Goal: Task Accomplishment & Management: Manage account settings

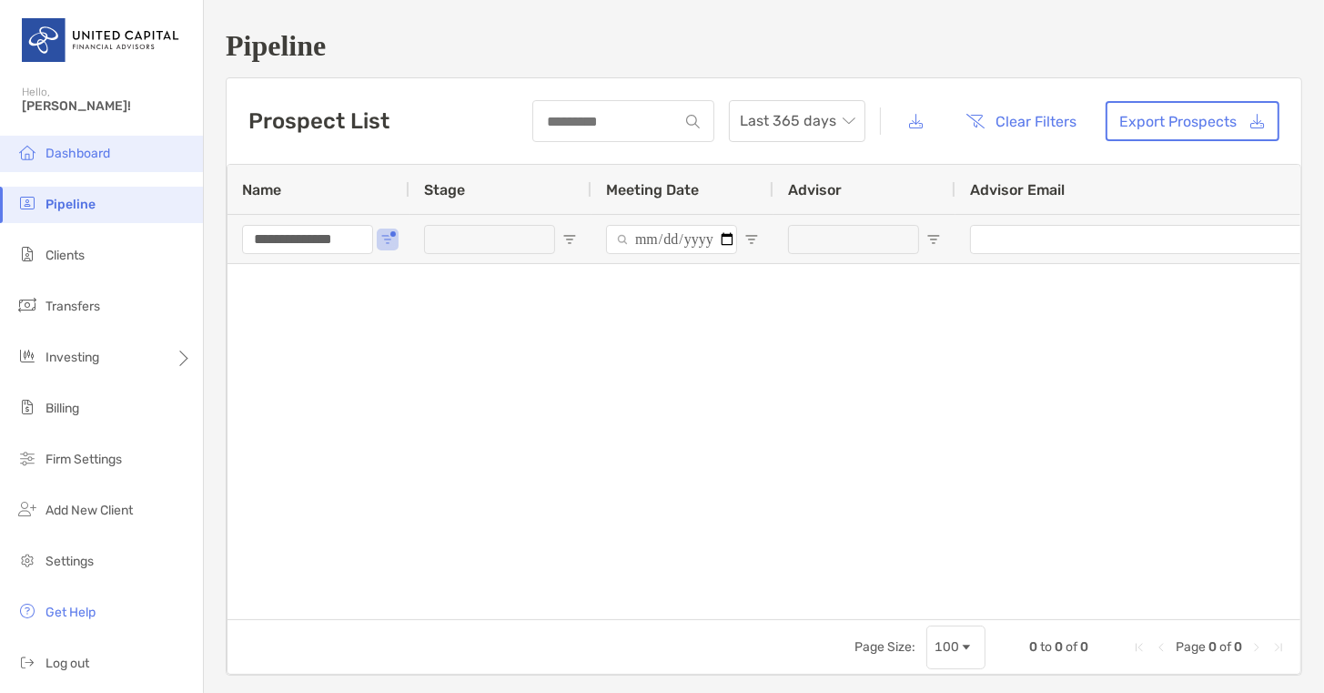
click at [99, 157] on span "Dashboard" at bounding box center [78, 153] width 65 height 15
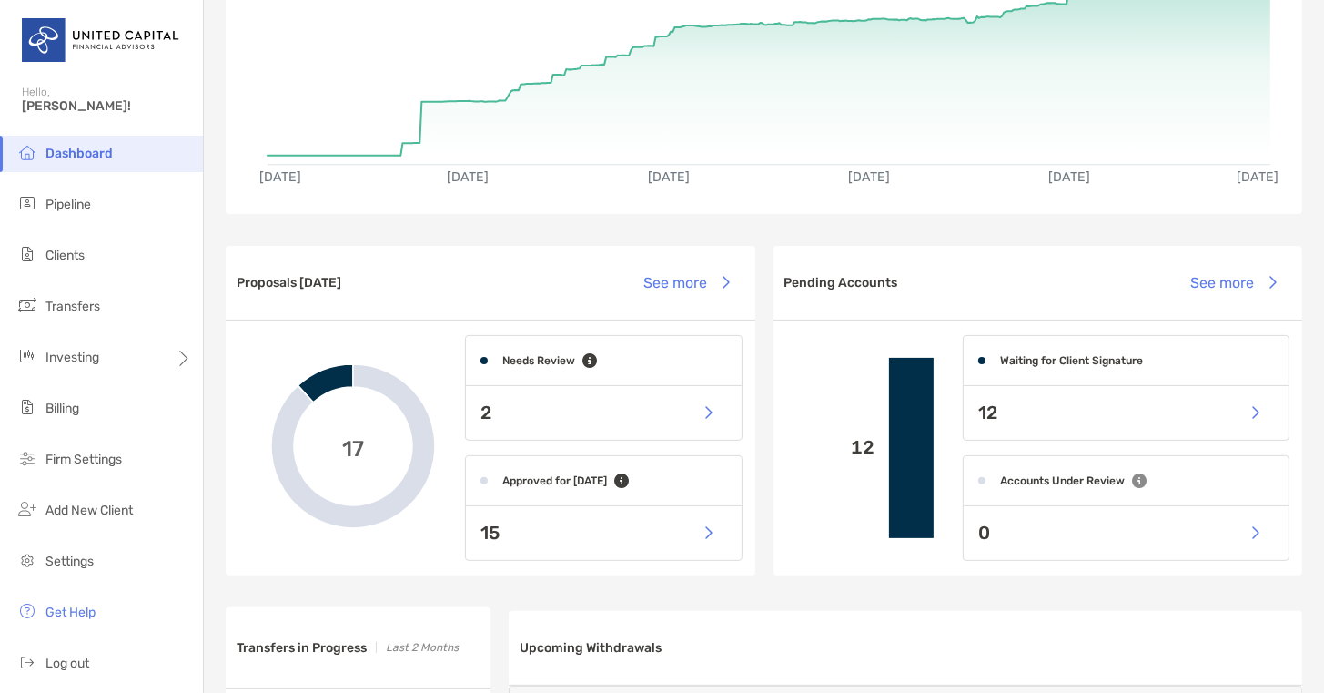
scroll to position [245, 0]
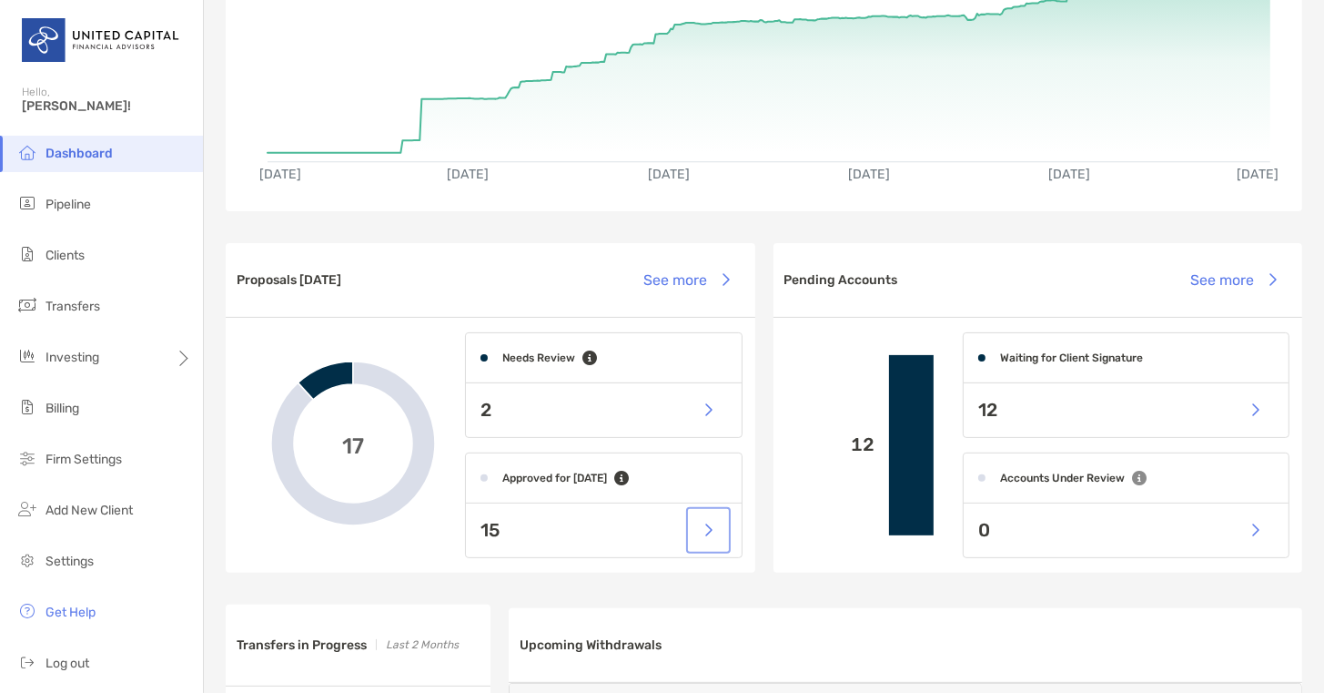
click at [701, 534] on button "button" at bounding box center [708, 530] width 37 height 39
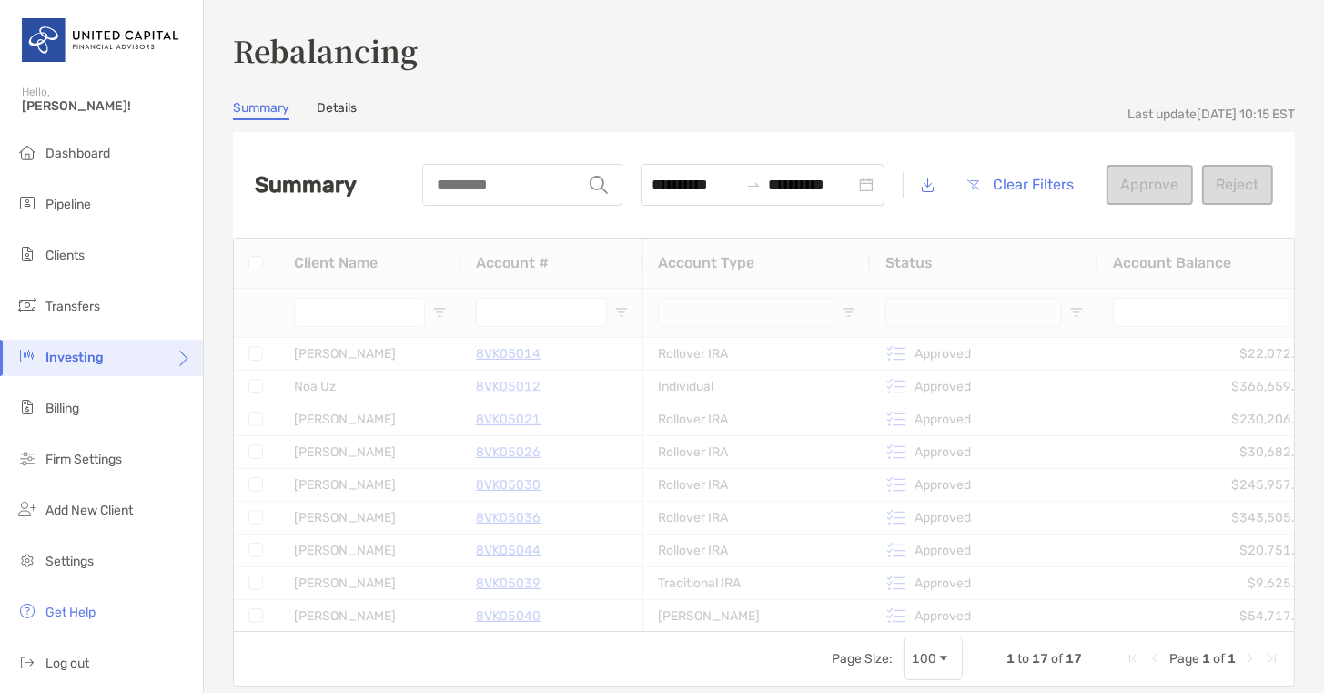
type input "**********"
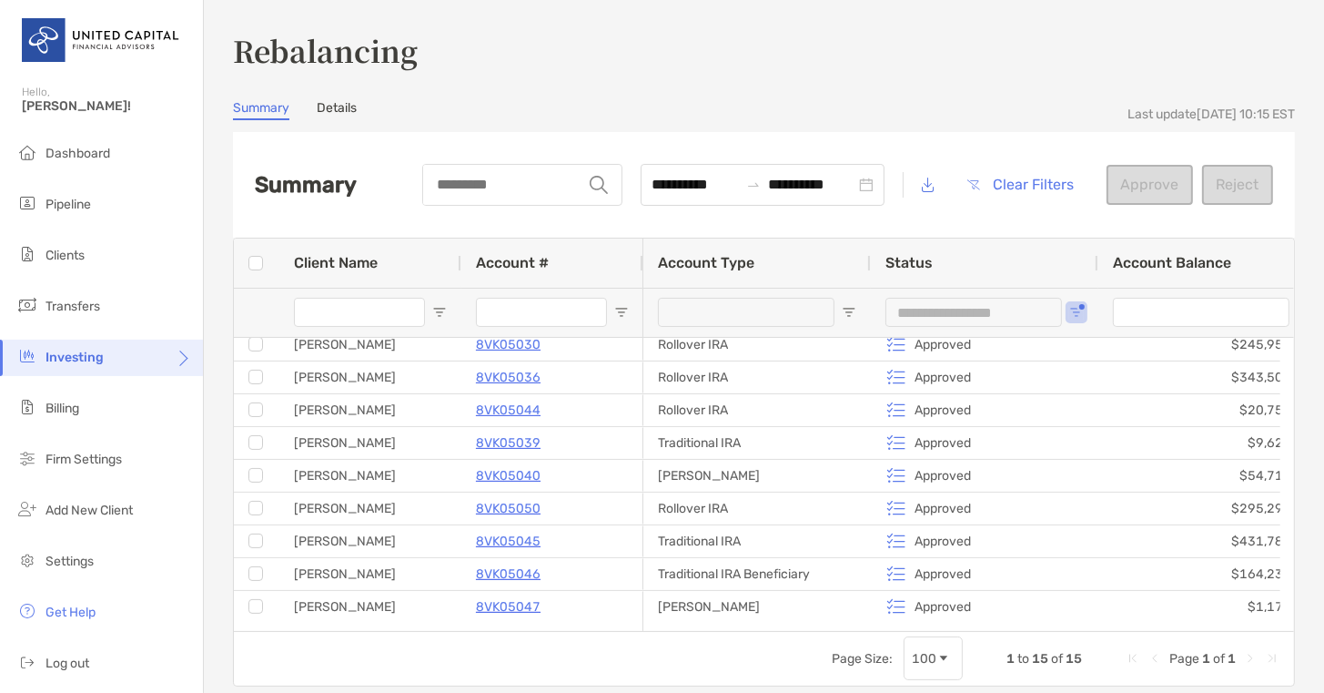
scroll to position [200, 0]
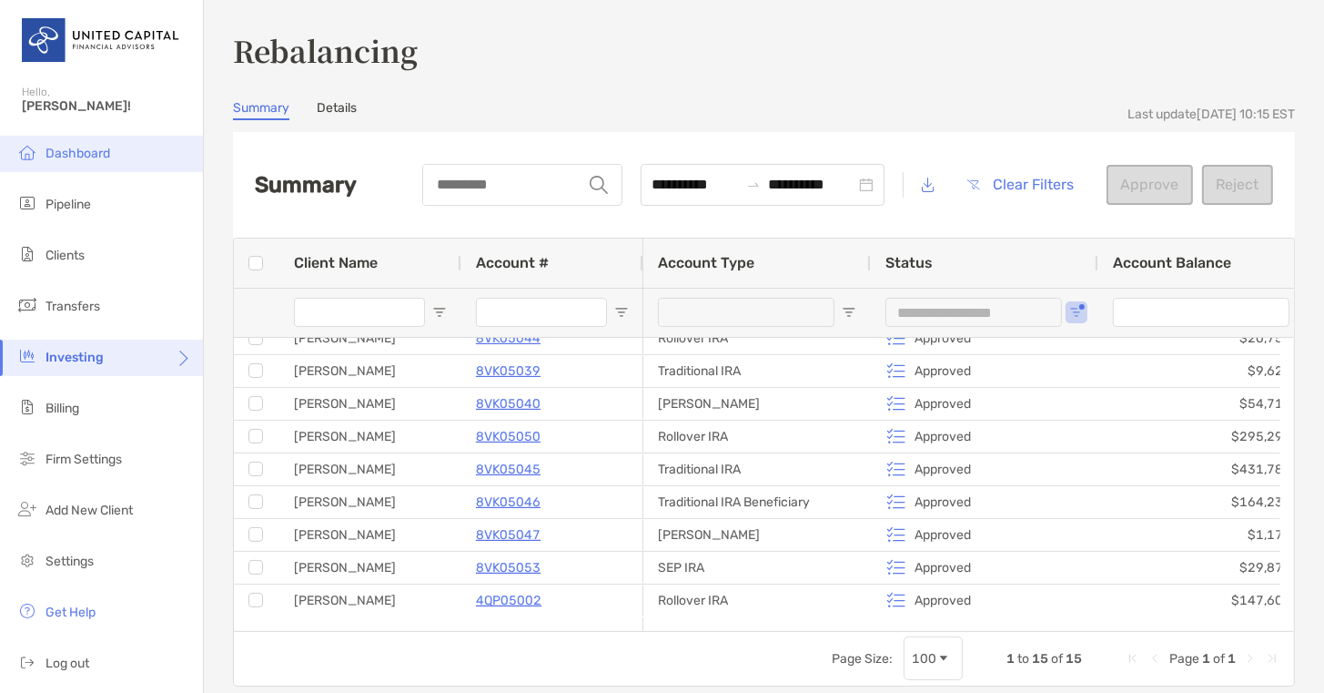
click at [89, 154] on span "Dashboard" at bounding box center [78, 153] width 65 height 15
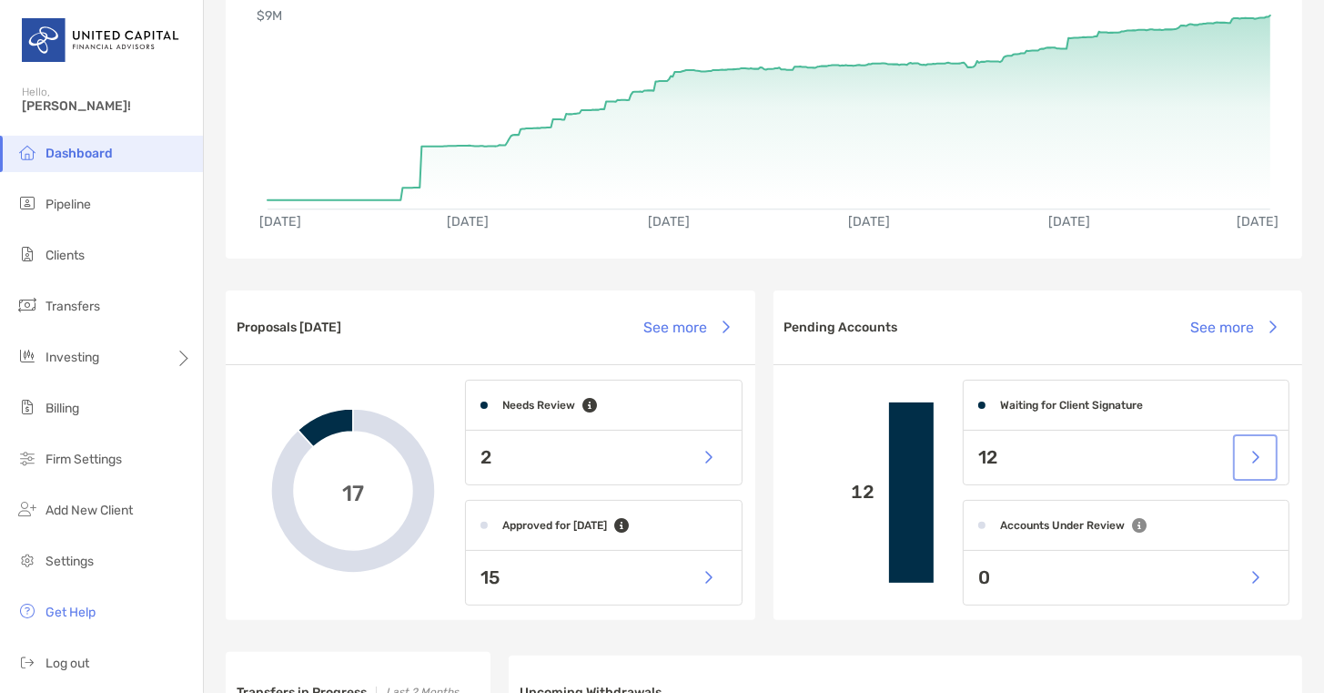
click at [1243, 454] on button "button" at bounding box center [1255, 457] width 37 height 39
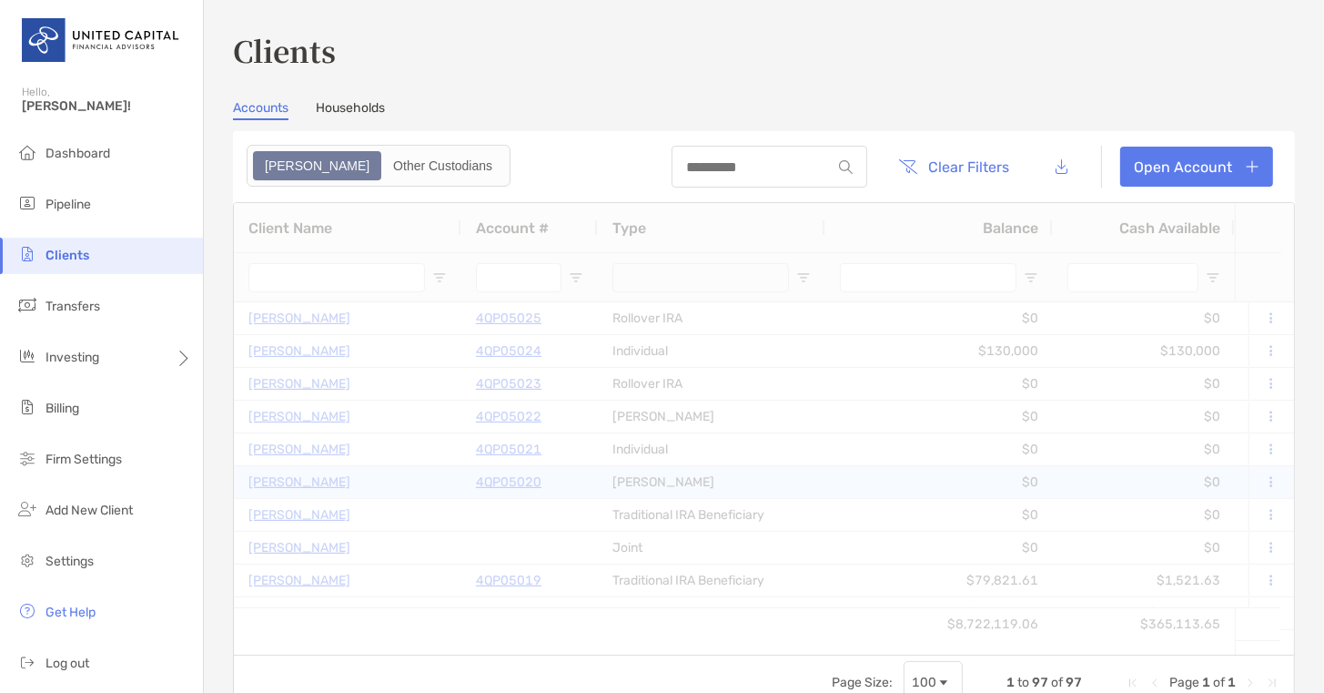
type input "*********"
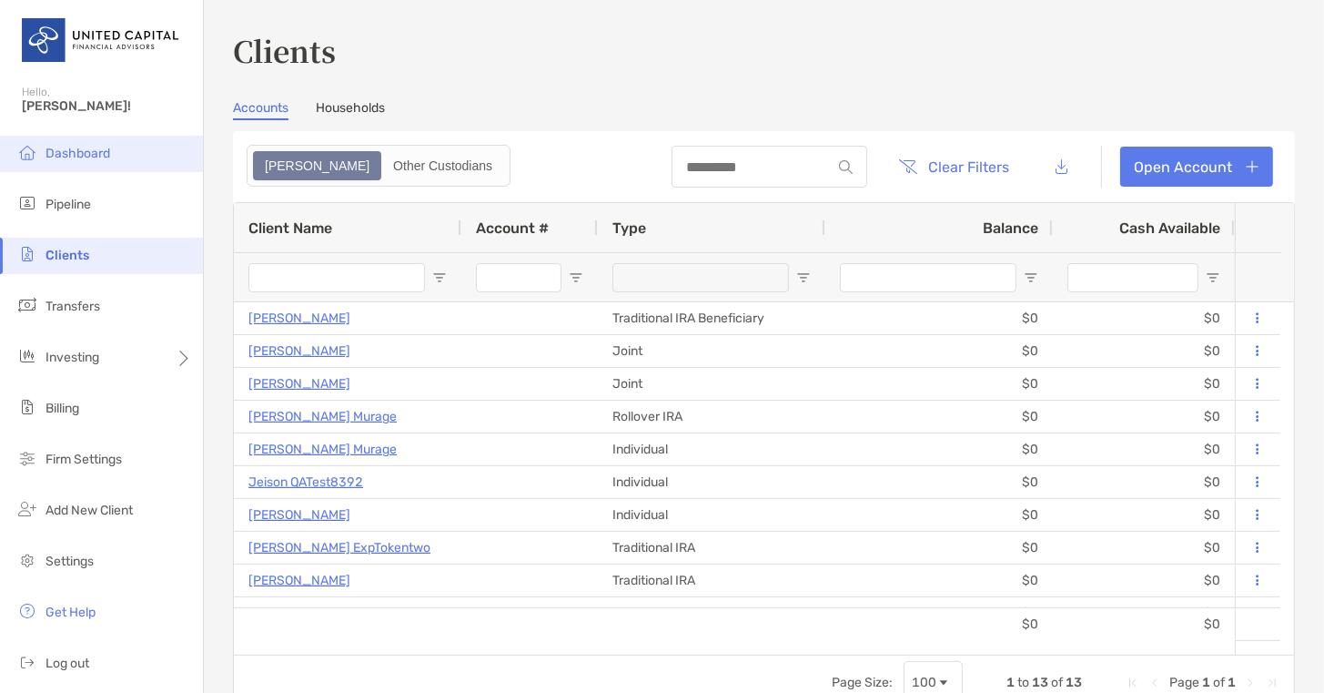
click at [95, 153] on span "Dashboard" at bounding box center [78, 153] width 65 height 15
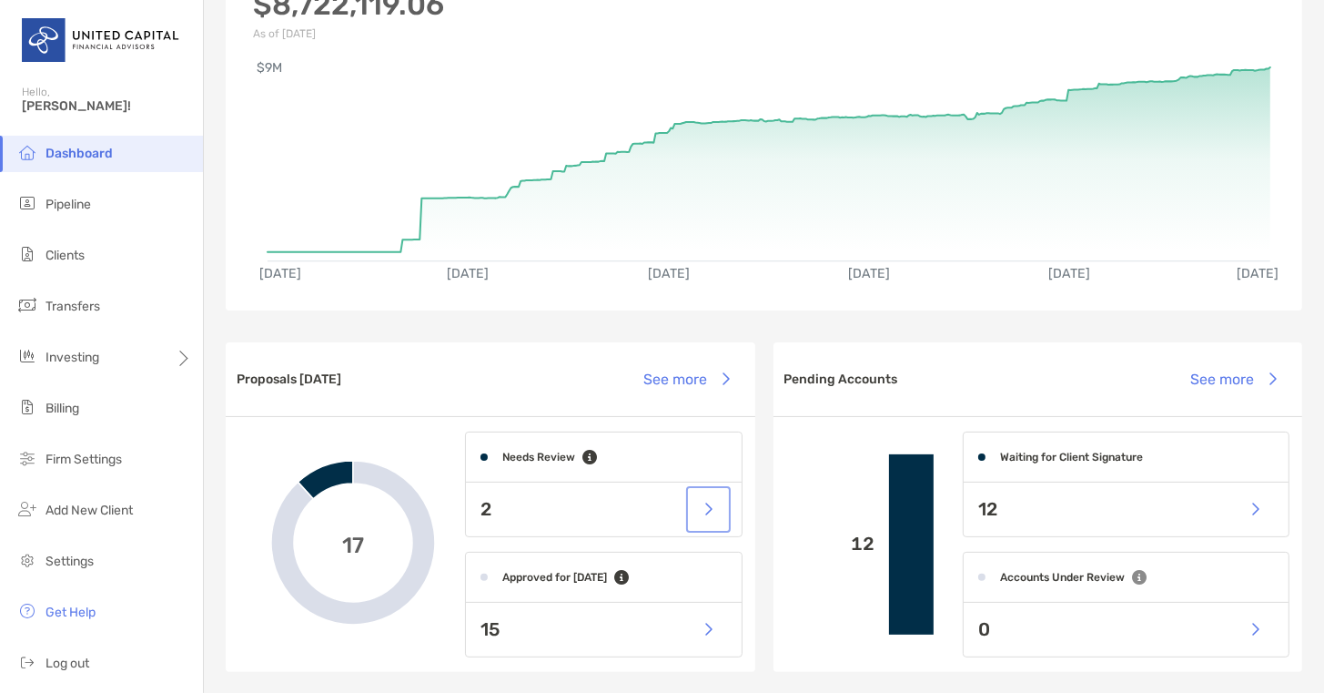
click at [703, 511] on button "button" at bounding box center [708, 509] width 37 height 39
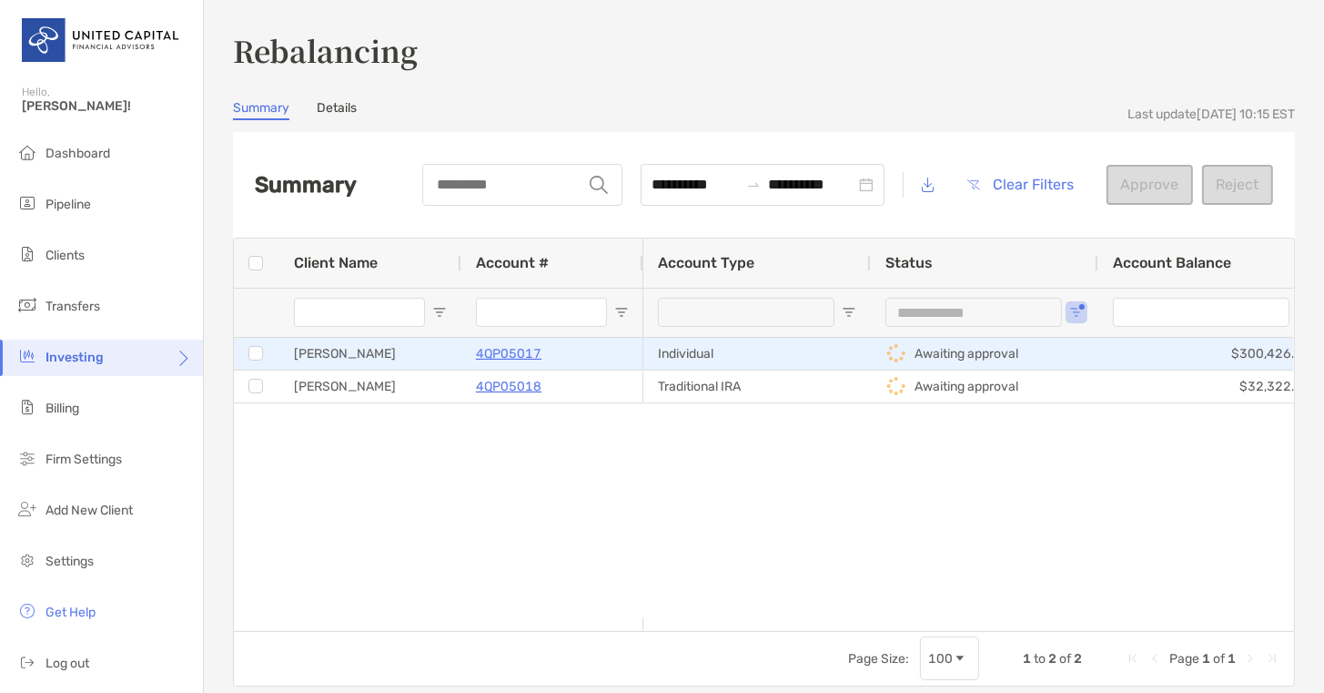
click at [517, 353] on p "4QP05017" at bounding box center [509, 353] width 66 height 23
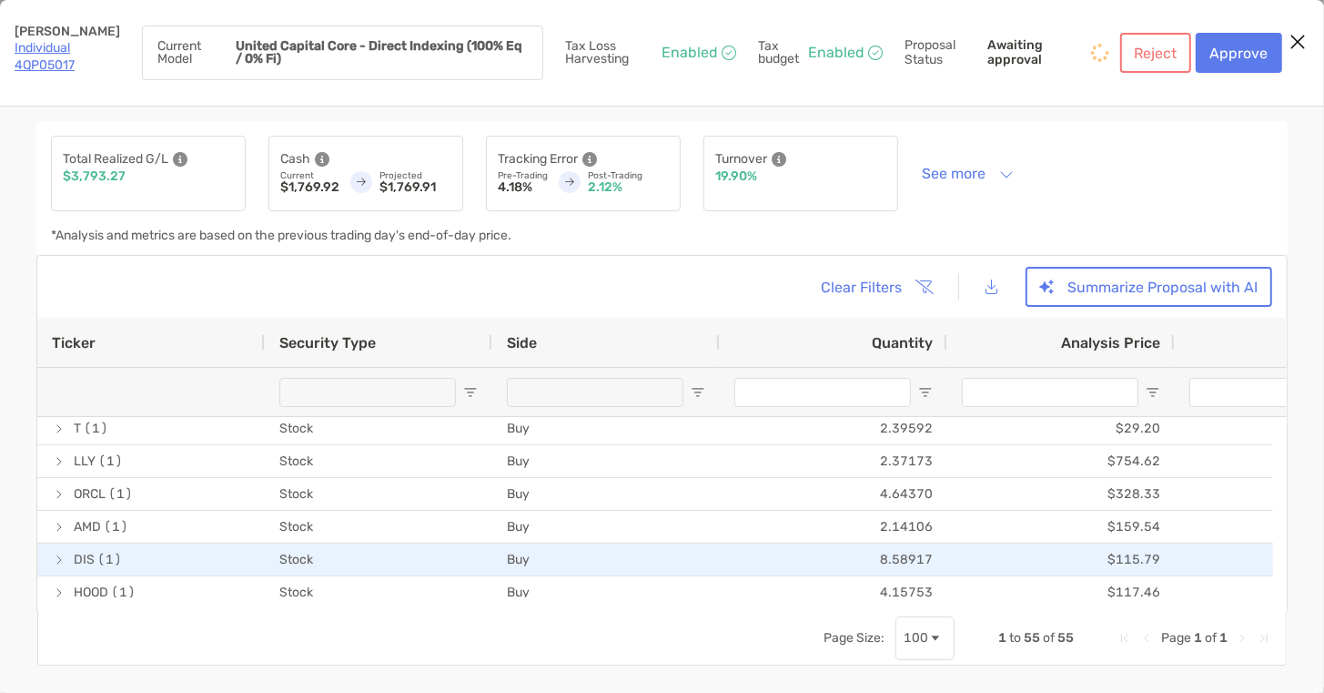
scroll to position [846, 0]
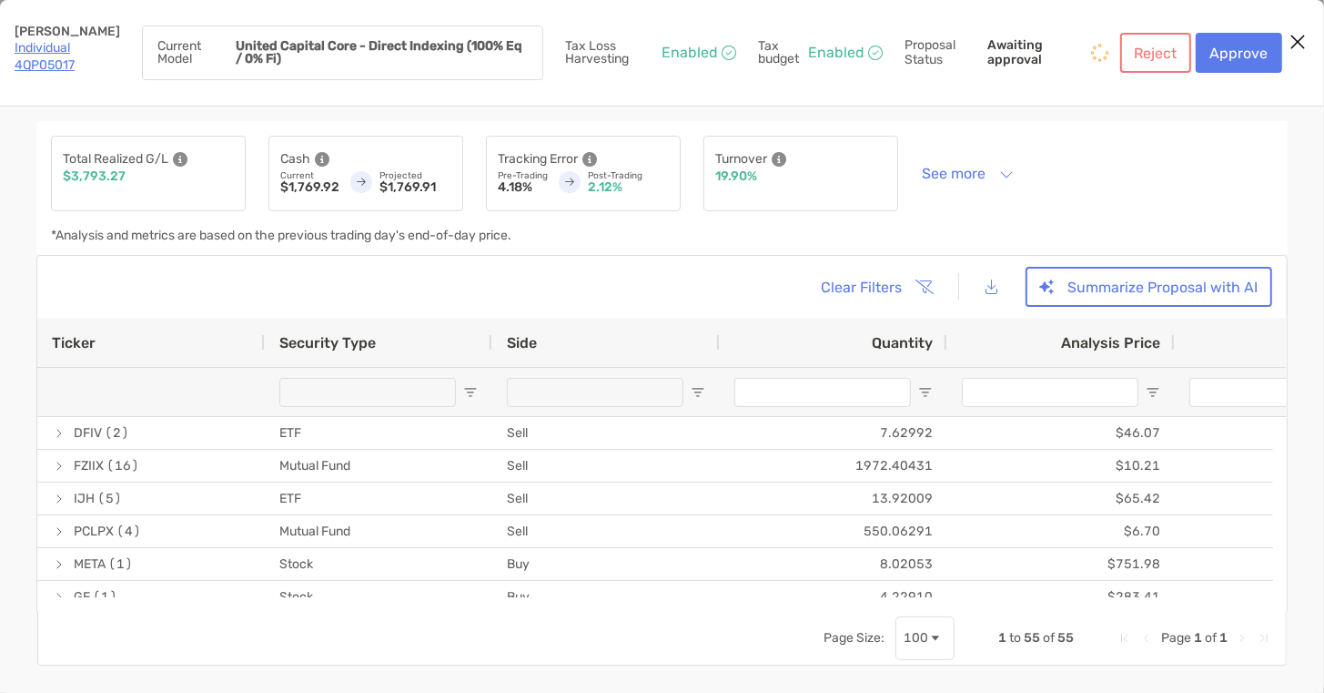
click at [1299, 45] on icon "Close modal" at bounding box center [1298, 42] width 16 height 22
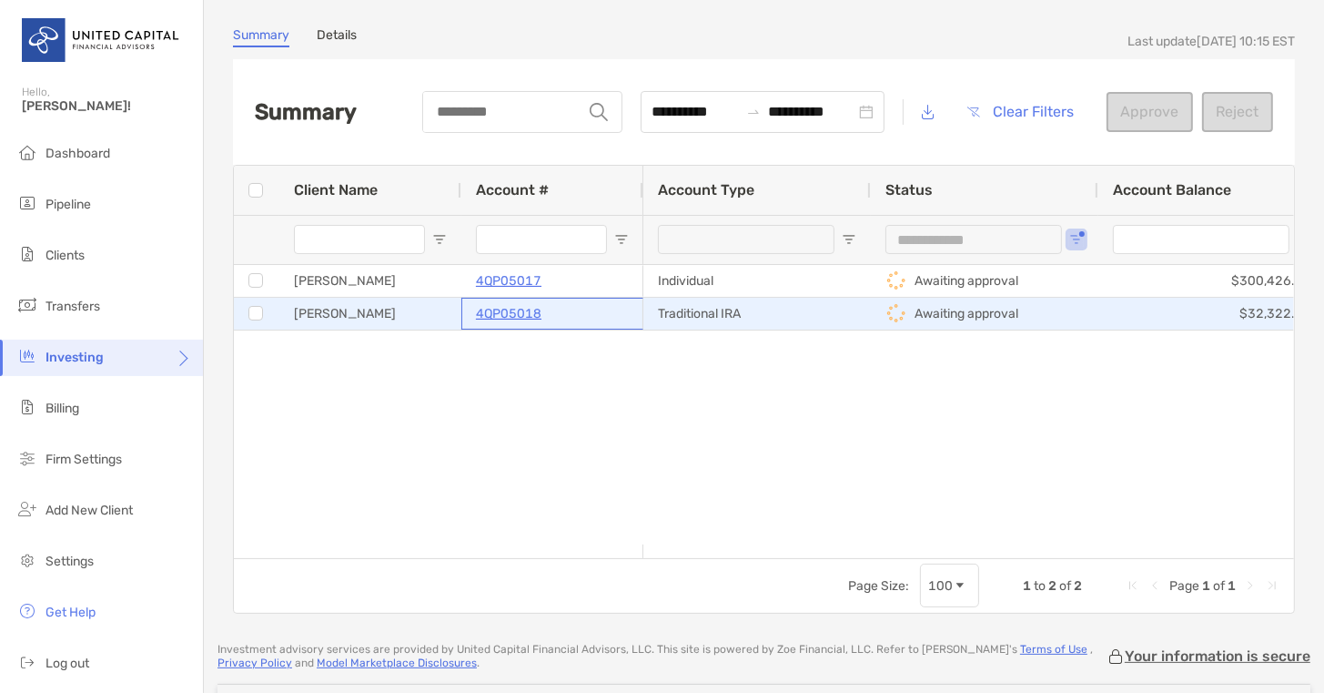
click at [508, 313] on p "4QP05018" at bounding box center [509, 313] width 66 height 23
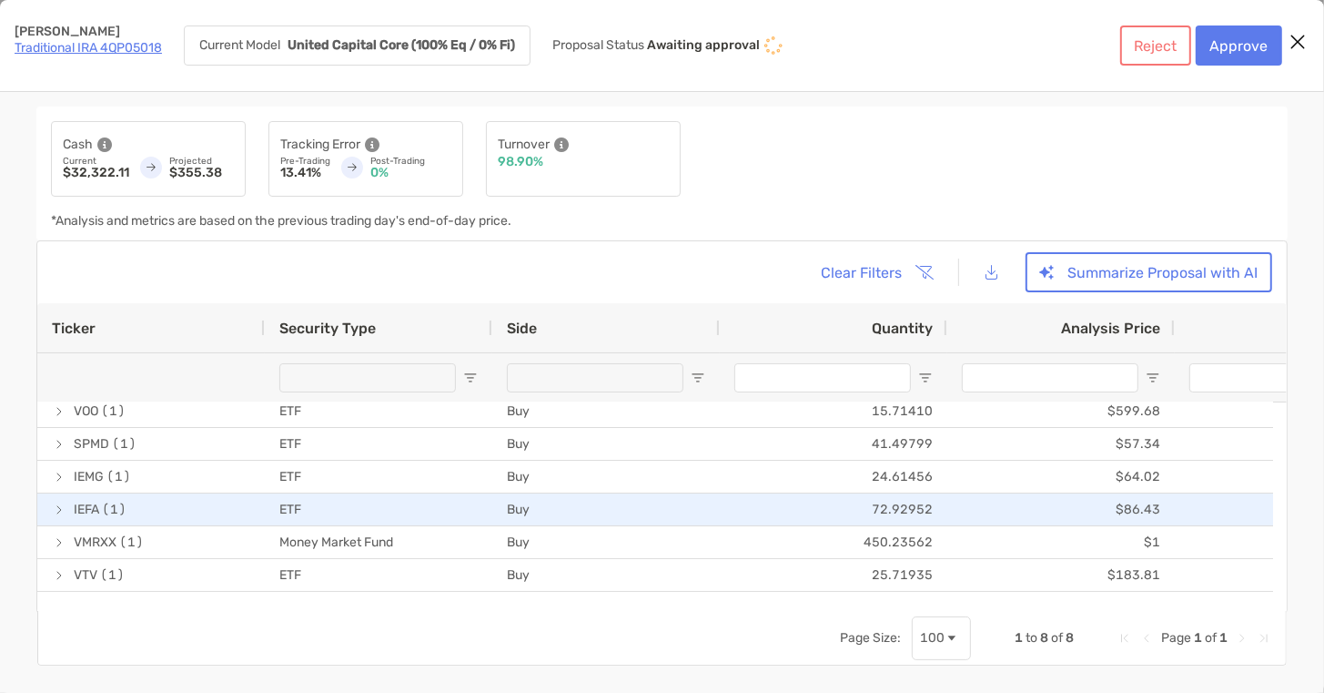
scroll to position [66, 0]
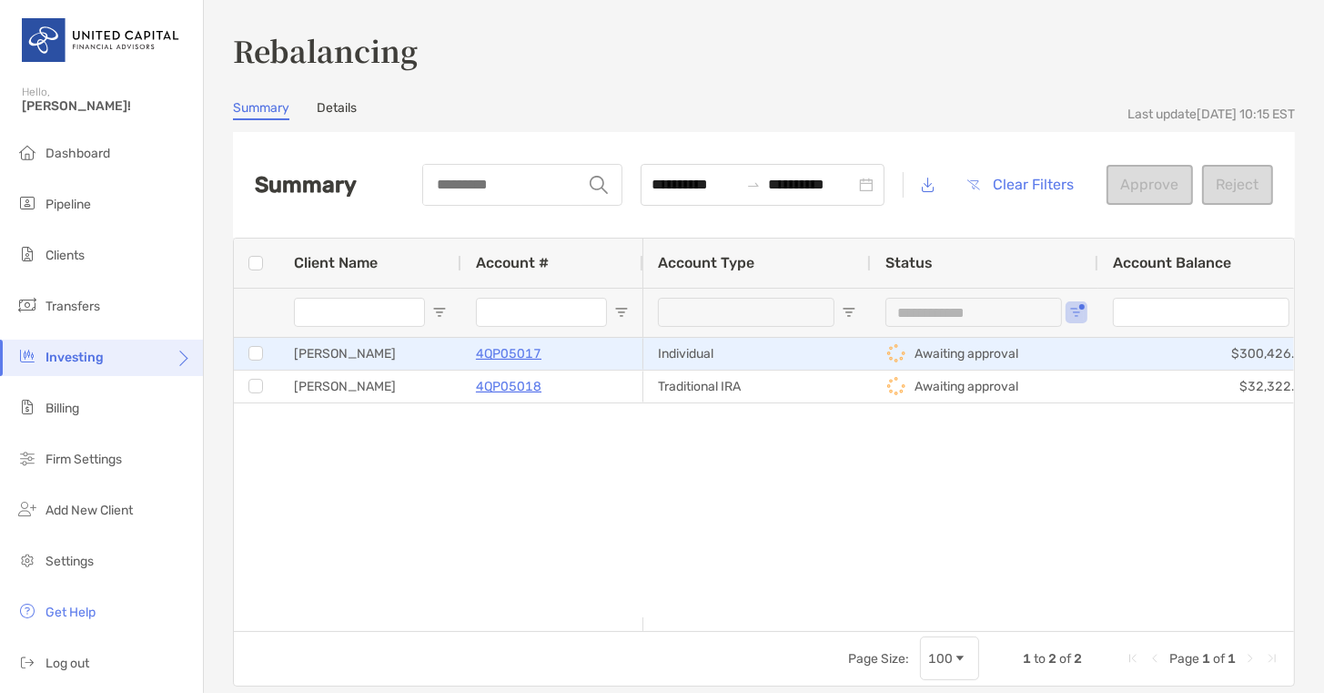
click at [501, 358] on p "4QP05017" at bounding box center [509, 353] width 66 height 23
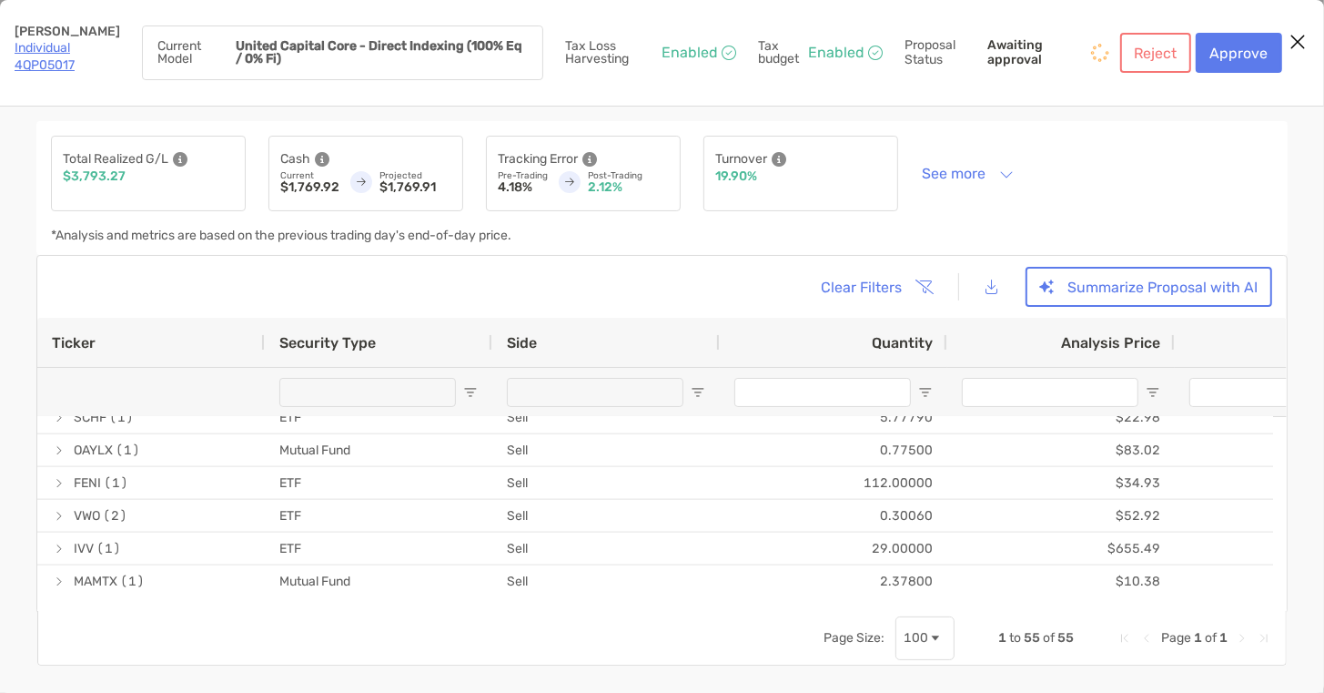
click at [935, 636] on span "Page Size" at bounding box center [935, 638] width 15 height 15
click at [1071, 214] on div "Total Realized G/L $3,793.27 Cash Current $1,769.92 Projected $1,769.91 Trackin…" at bounding box center [661, 188] width 1251 height 134
click at [1092, 295] on button "Summarize Proposal with AI" at bounding box center [1149, 287] width 247 height 40
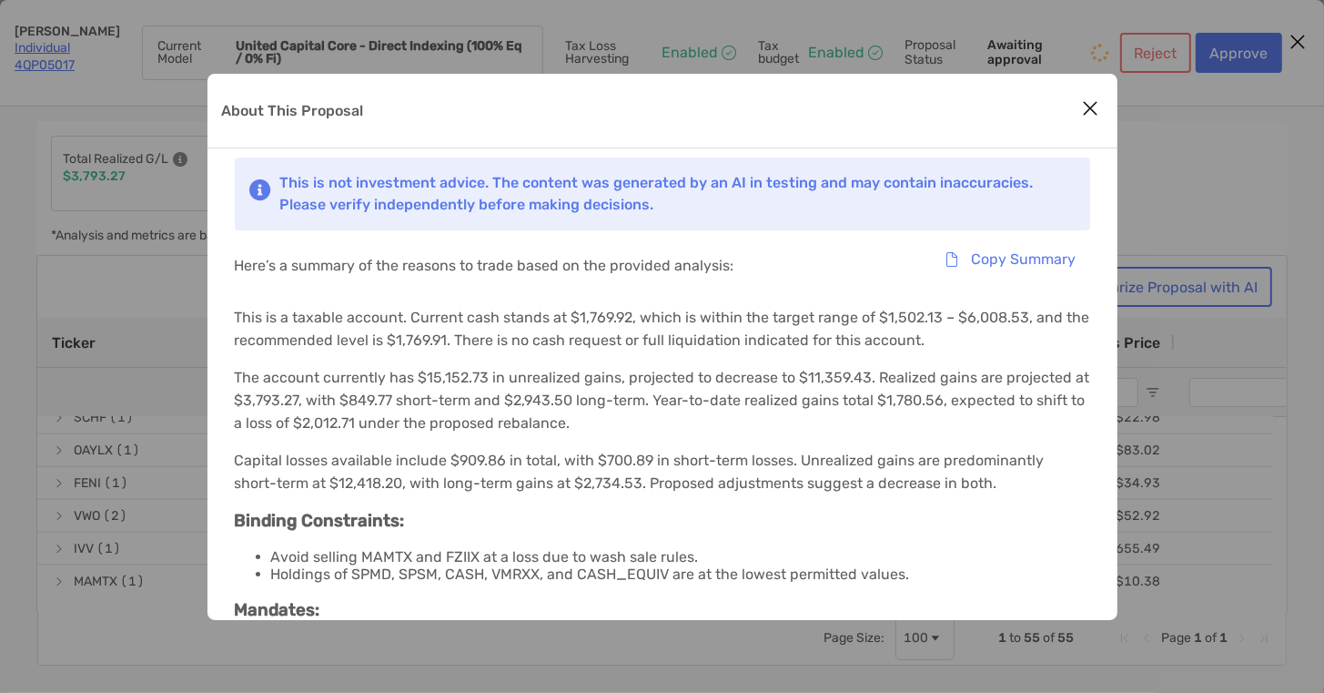
click at [1085, 106] on icon "Close modal" at bounding box center [1091, 108] width 16 height 22
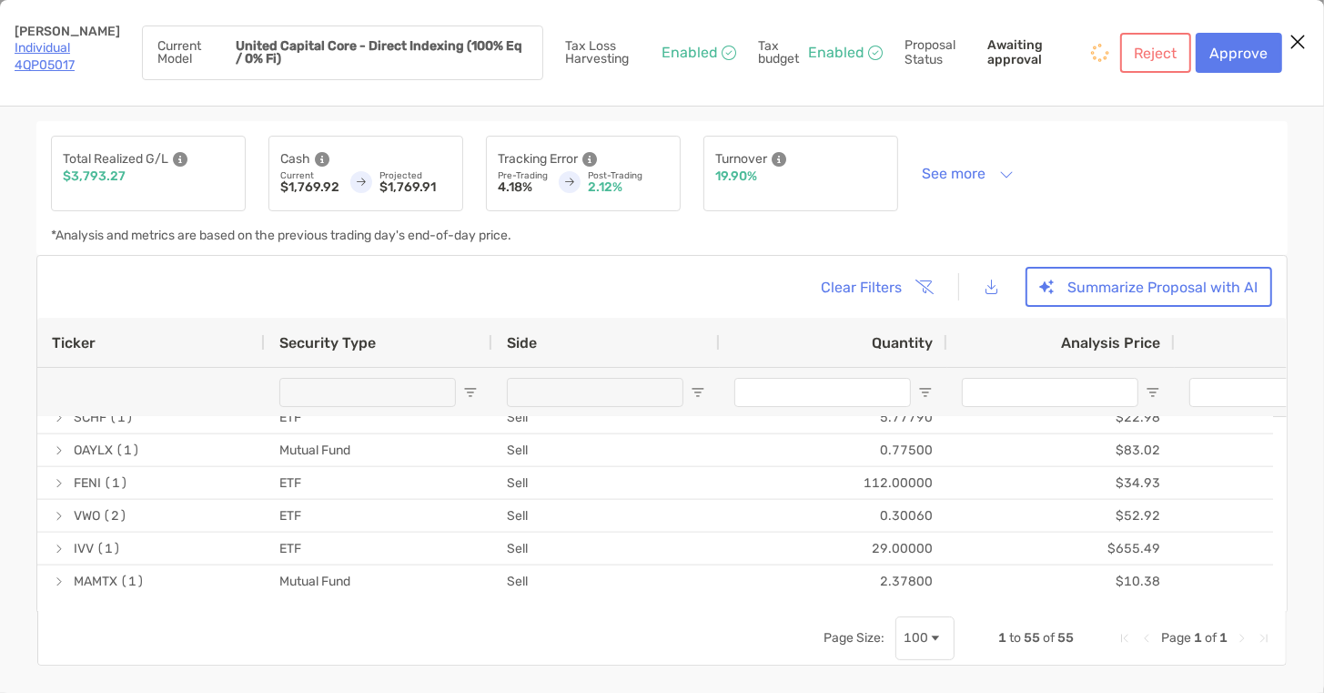
click at [1161, 176] on div "Total Realized G/L $3,793.27 Cash Current $1,769.92 Projected $1,769.91 Trackin…" at bounding box center [661, 188] width 1251 height 134
click at [1155, 178] on div "Total Realized G/L $3,793.27 Cash Current $1,769.92 Projected $1,769.91 Trackin…" at bounding box center [661, 188] width 1251 height 134
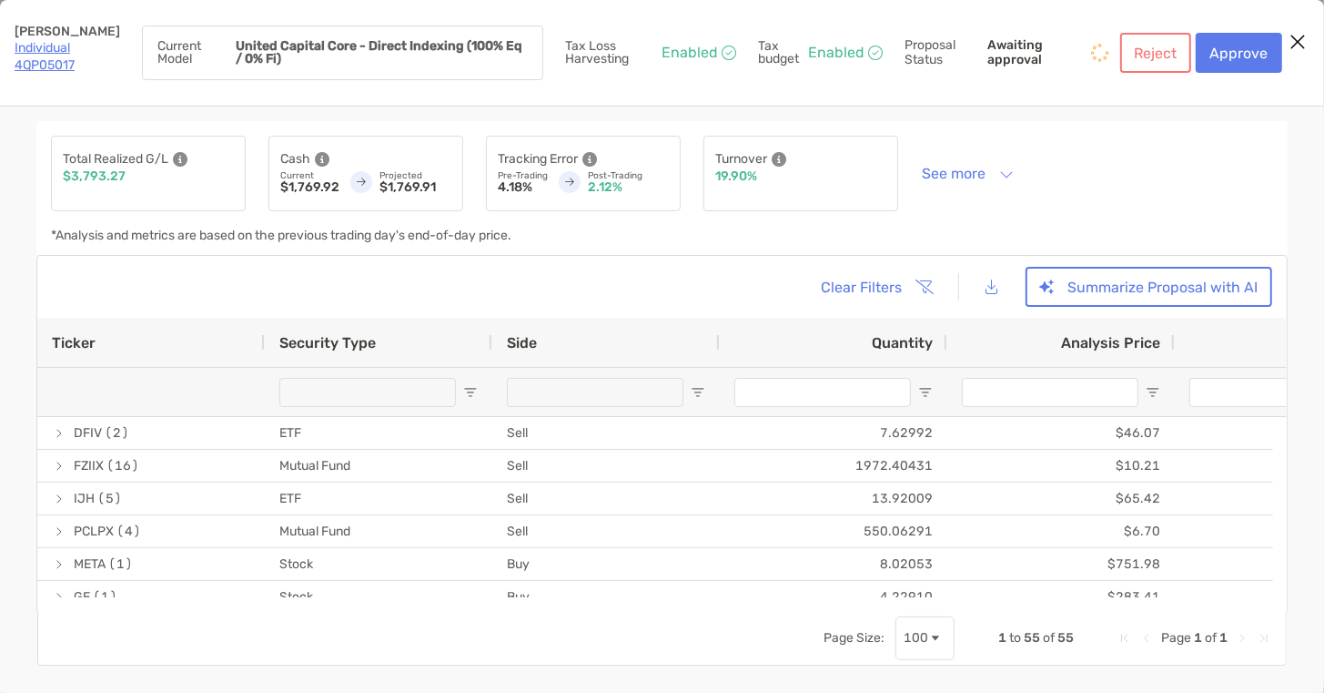
click at [1298, 38] on icon "Close modal" at bounding box center [1298, 42] width 16 height 22
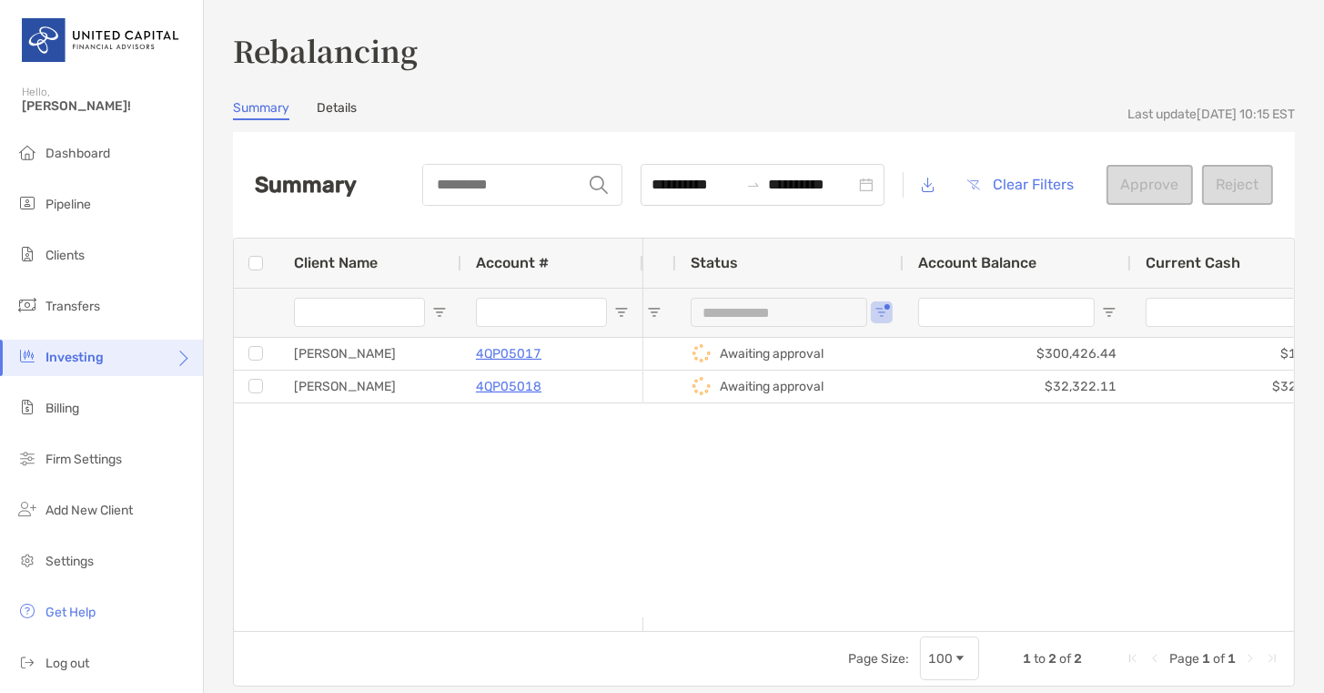
scroll to position [0, 270]
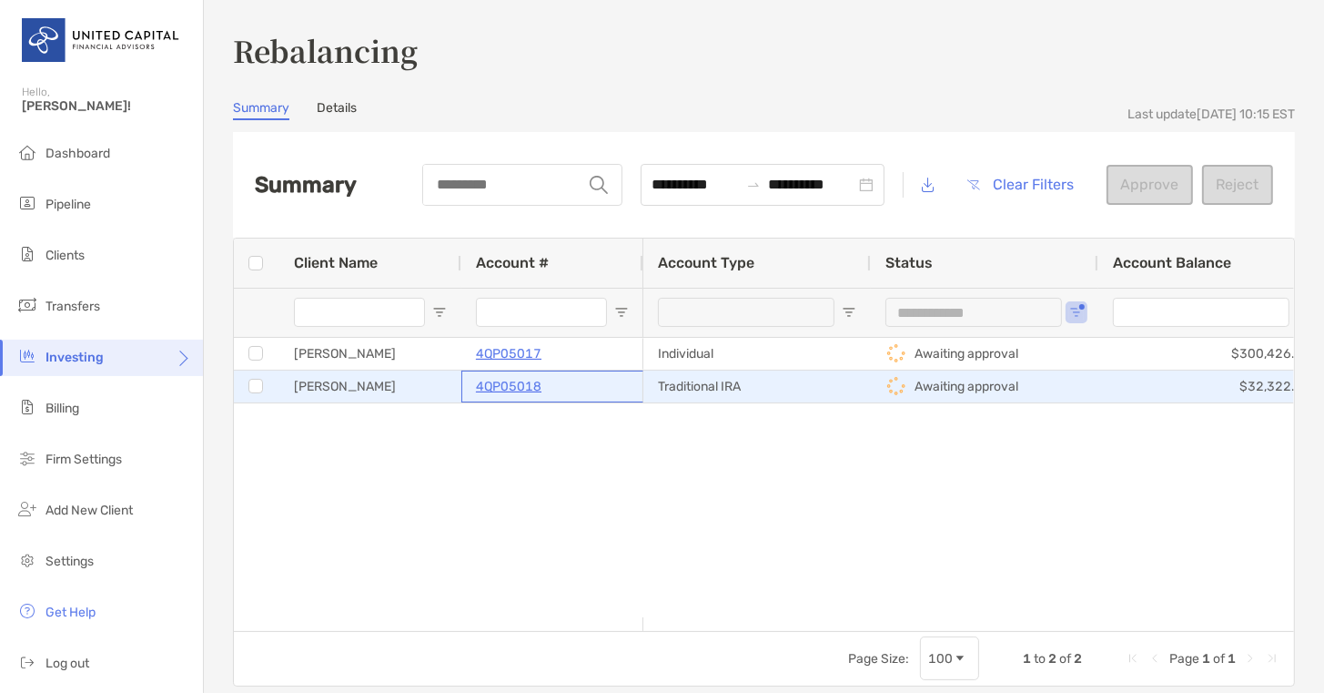
click at [481, 392] on p "4QP05018" at bounding box center [509, 386] width 66 height 23
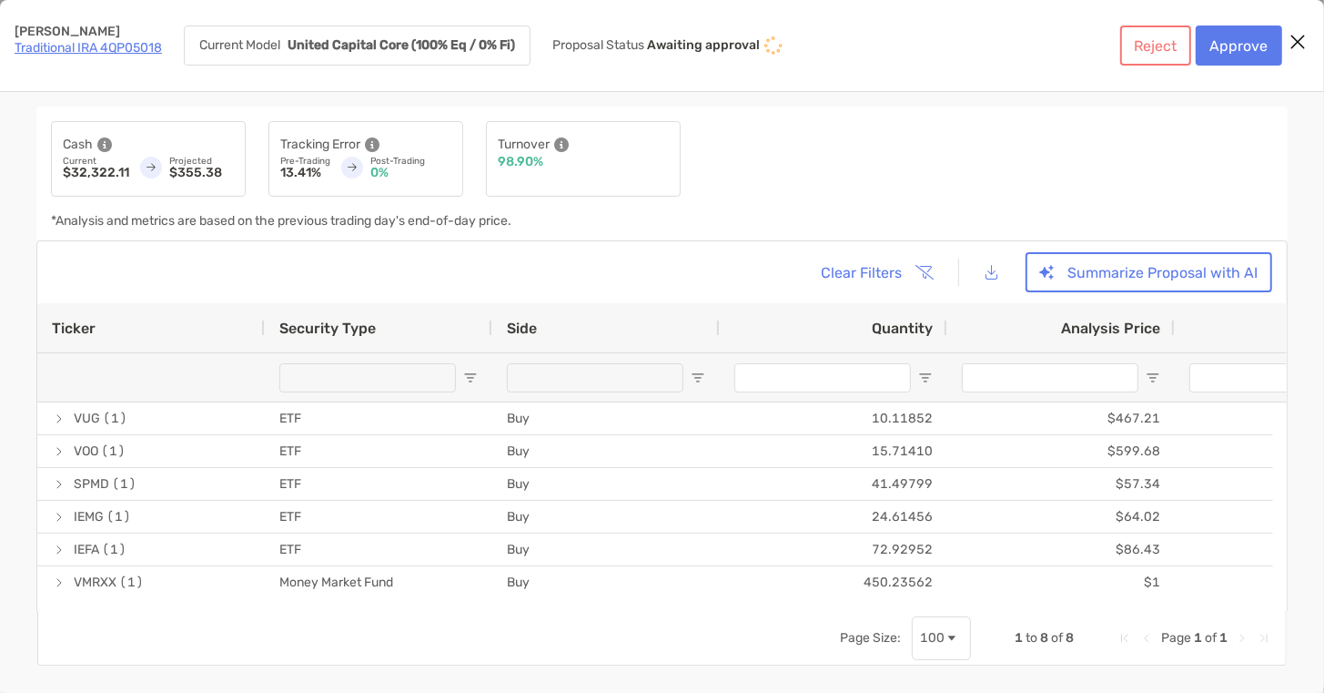
click at [478, 276] on div "Clear Filters Summarize Proposal with AI" at bounding box center [662, 272] width 1220 height 40
click at [89, 45] on link "Traditional IRA 4QP05018" at bounding box center [88, 47] width 147 height 15
click at [116, 47] on link "Traditional IRA 4QP05018" at bounding box center [88, 47] width 147 height 15
click at [113, 44] on link "Traditional IRA 4QP05018" at bounding box center [88, 47] width 147 height 15
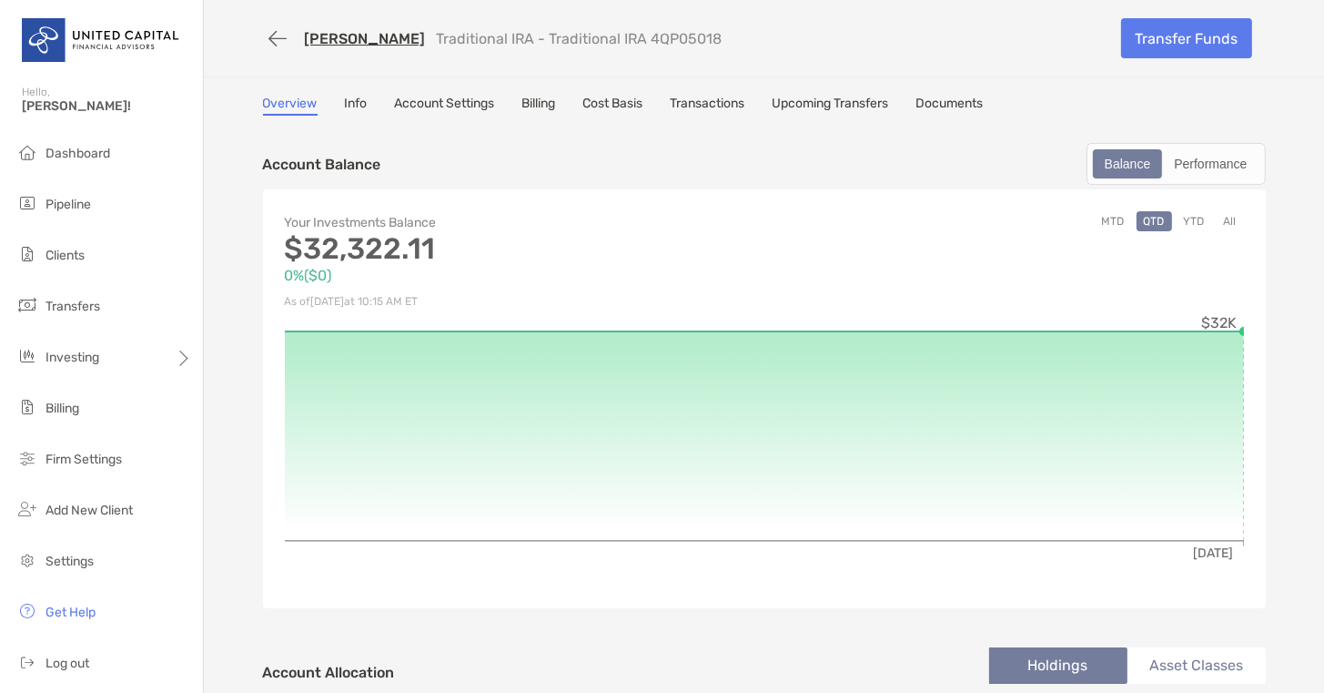
click at [346, 106] on link "Info" at bounding box center [356, 106] width 23 height 20
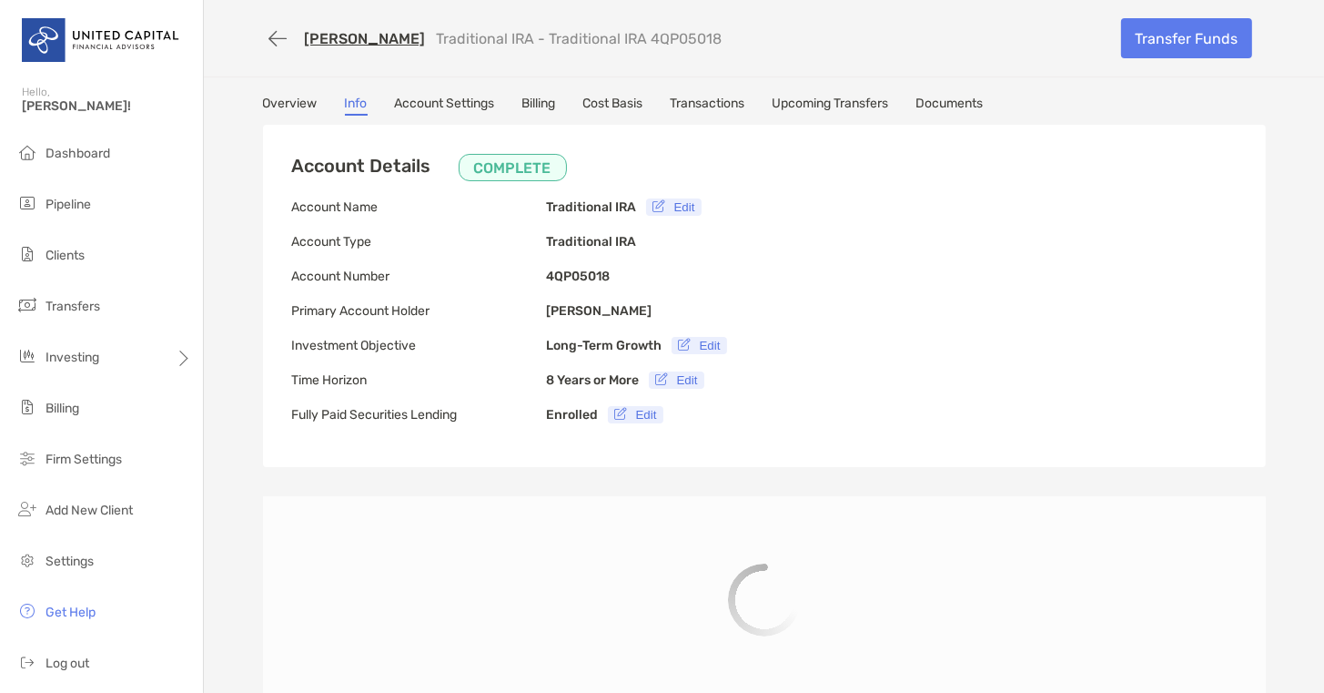
type input "**********"
click at [425, 97] on link "Account Settings" at bounding box center [445, 106] width 100 height 20
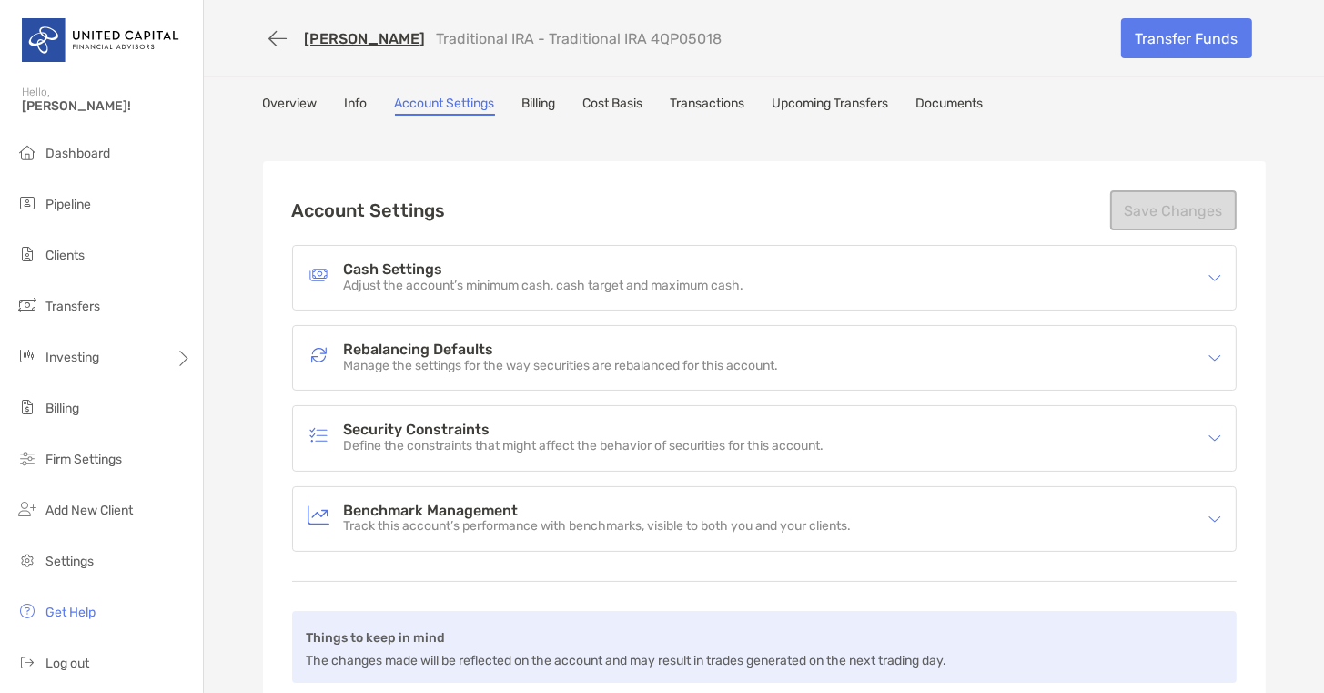
click at [957, 103] on link "Documents" at bounding box center [949, 106] width 67 height 20
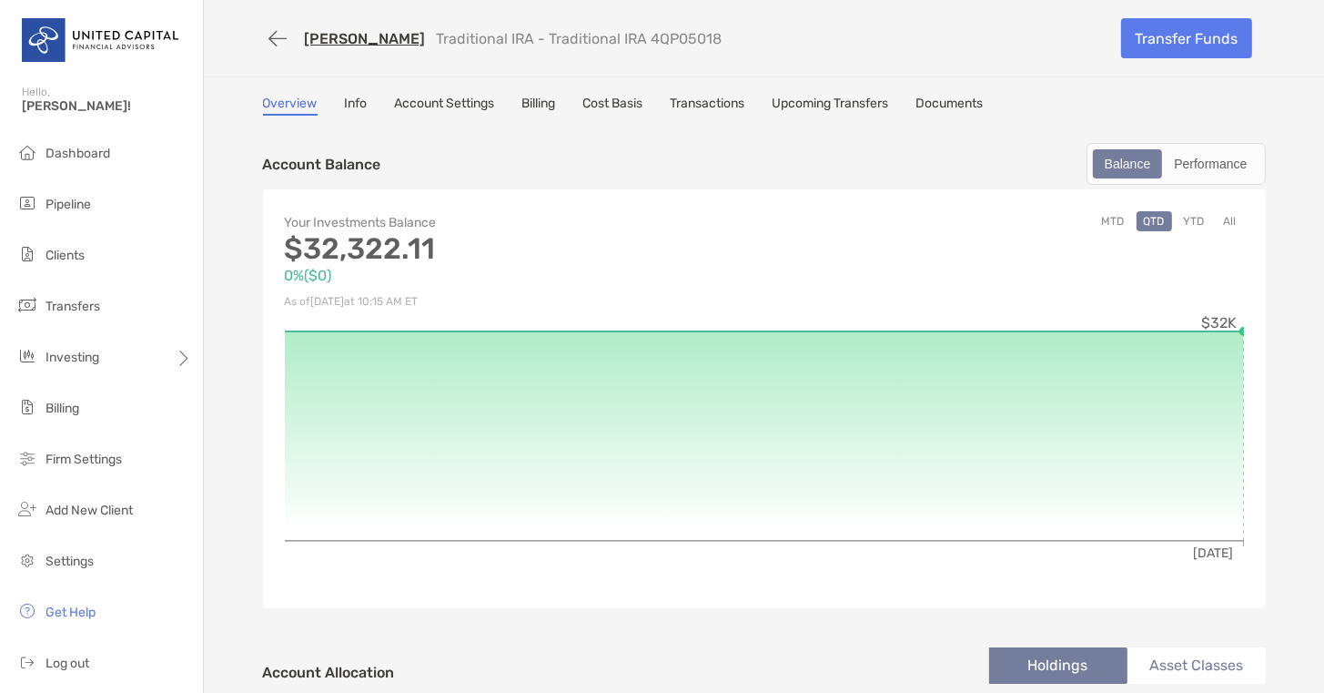
click at [358, 103] on link "Info" at bounding box center [356, 106] width 23 height 20
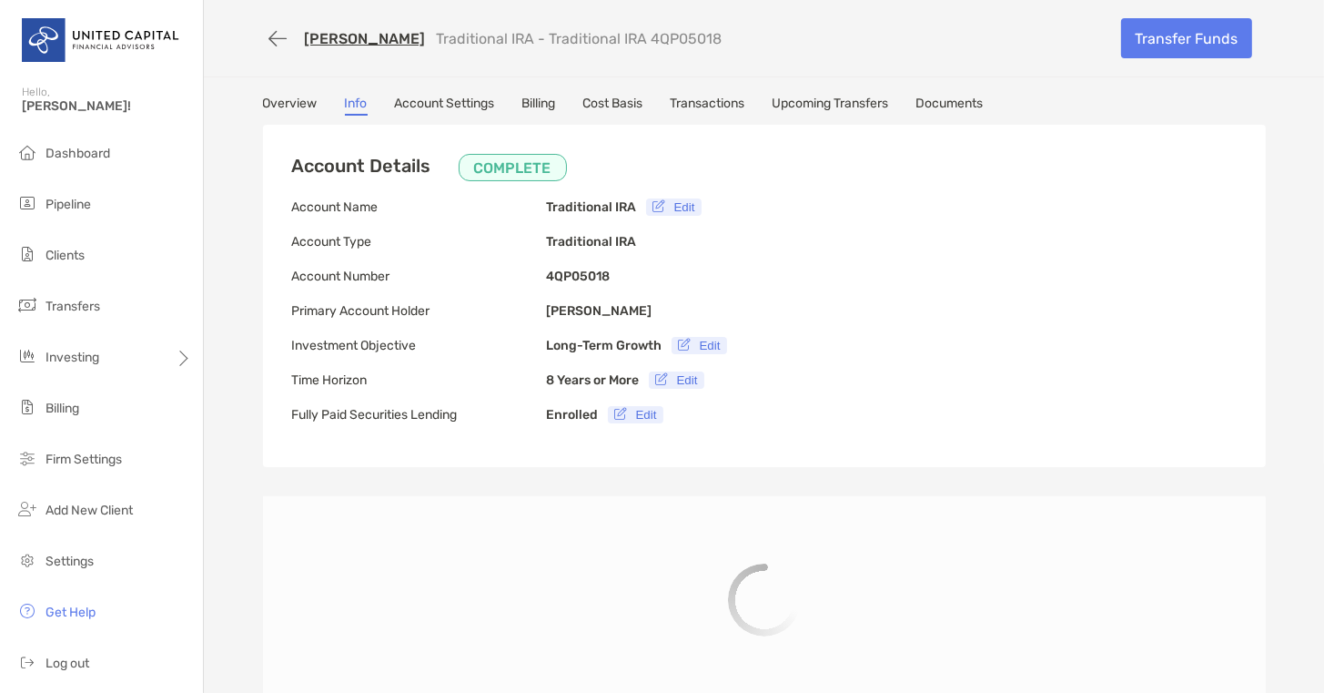
type input "**********"
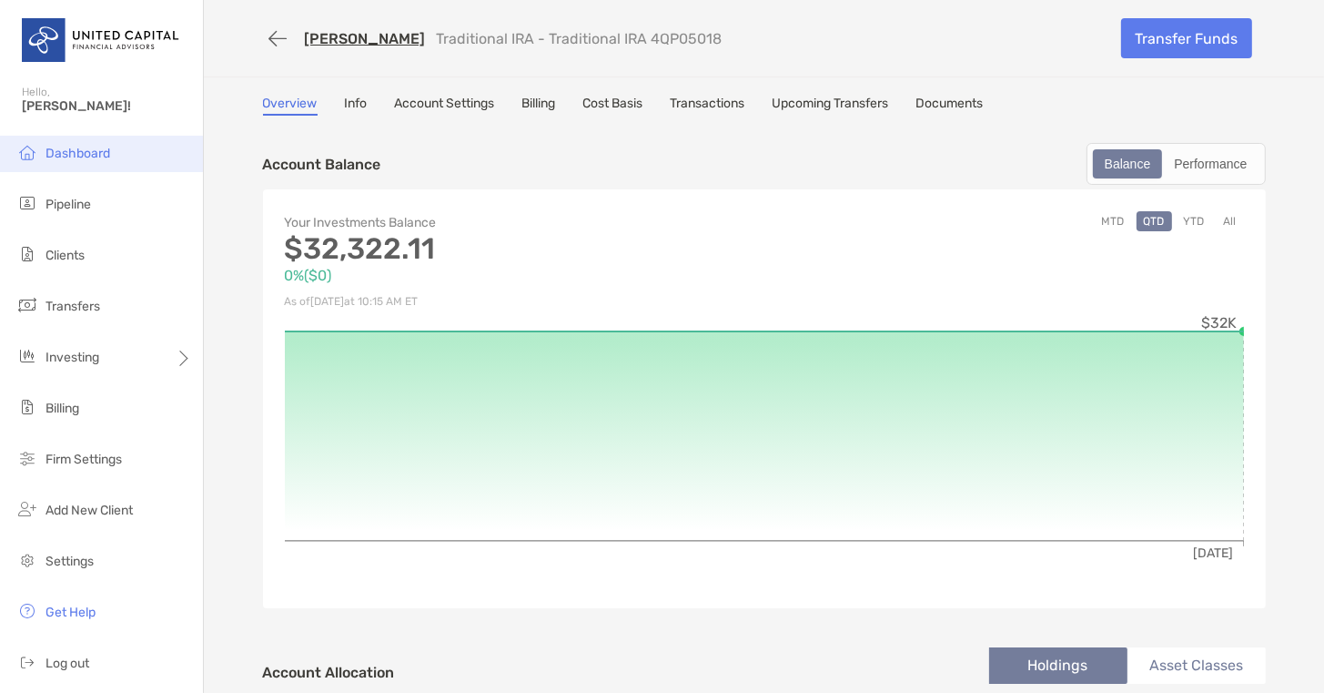
click at [80, 161] on li "Dashboard" at bounding box center [101, 154] width 203 height 36
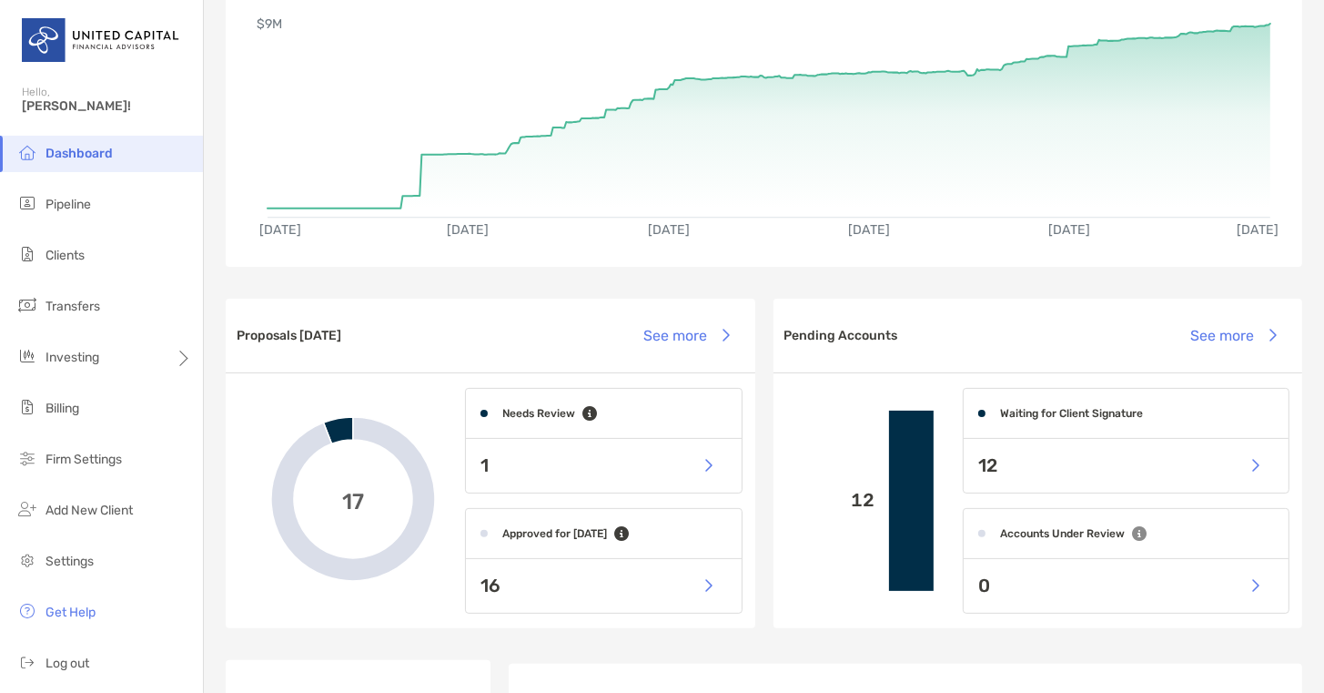
scroll to position [192, 0]
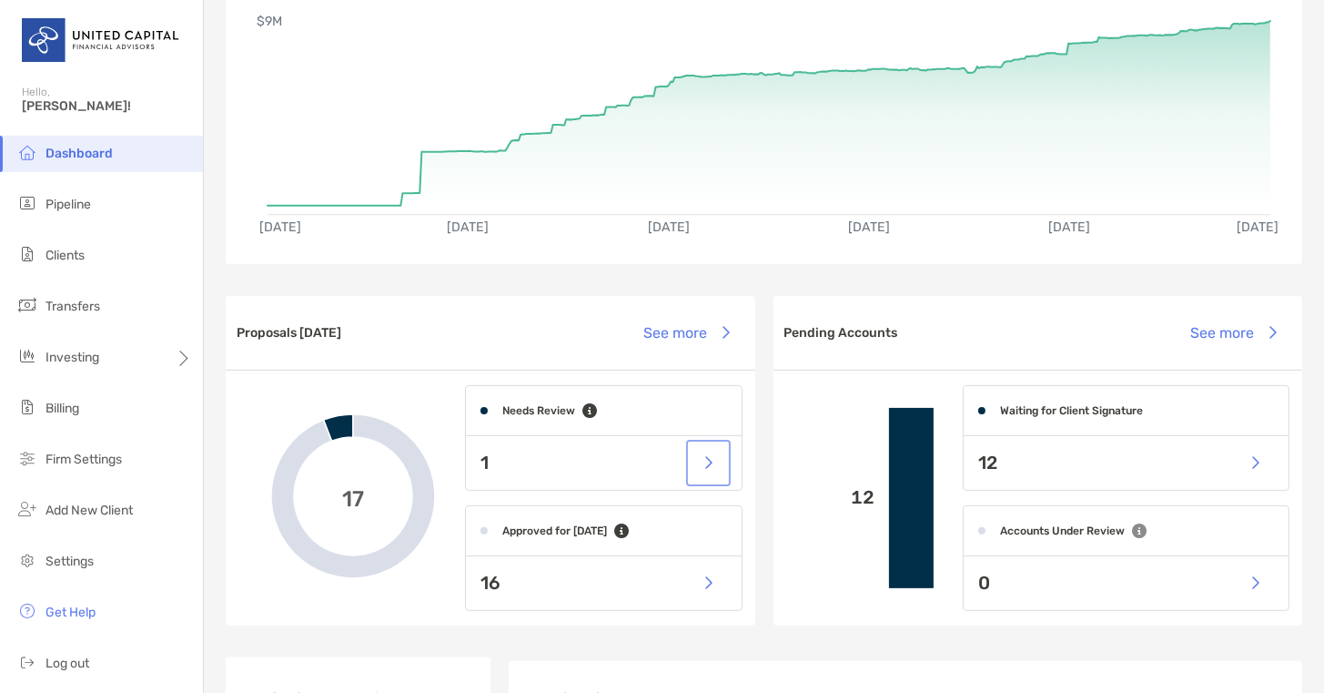
click at [703, 463] on button "button" at bounding box center [708, 462] width 37 height 39
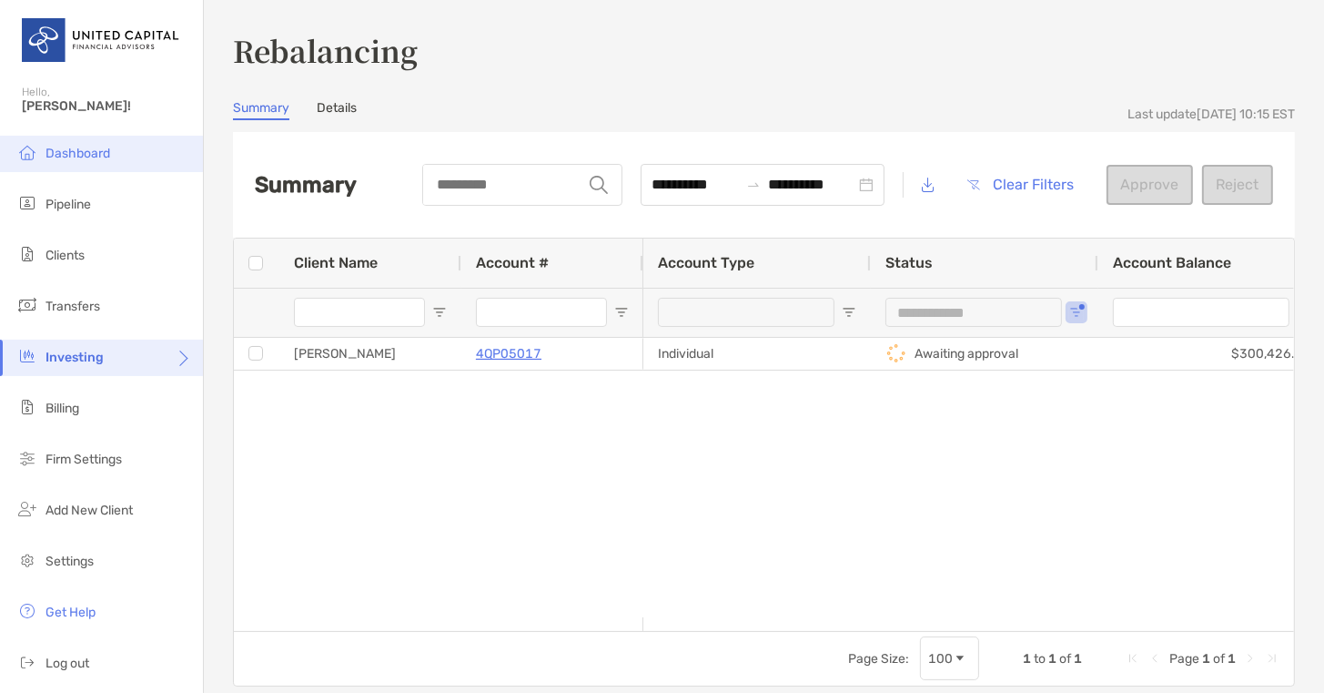
click at [100, 157] on span "Dashboard" at bounding box center [78, 153] width 65 height 15
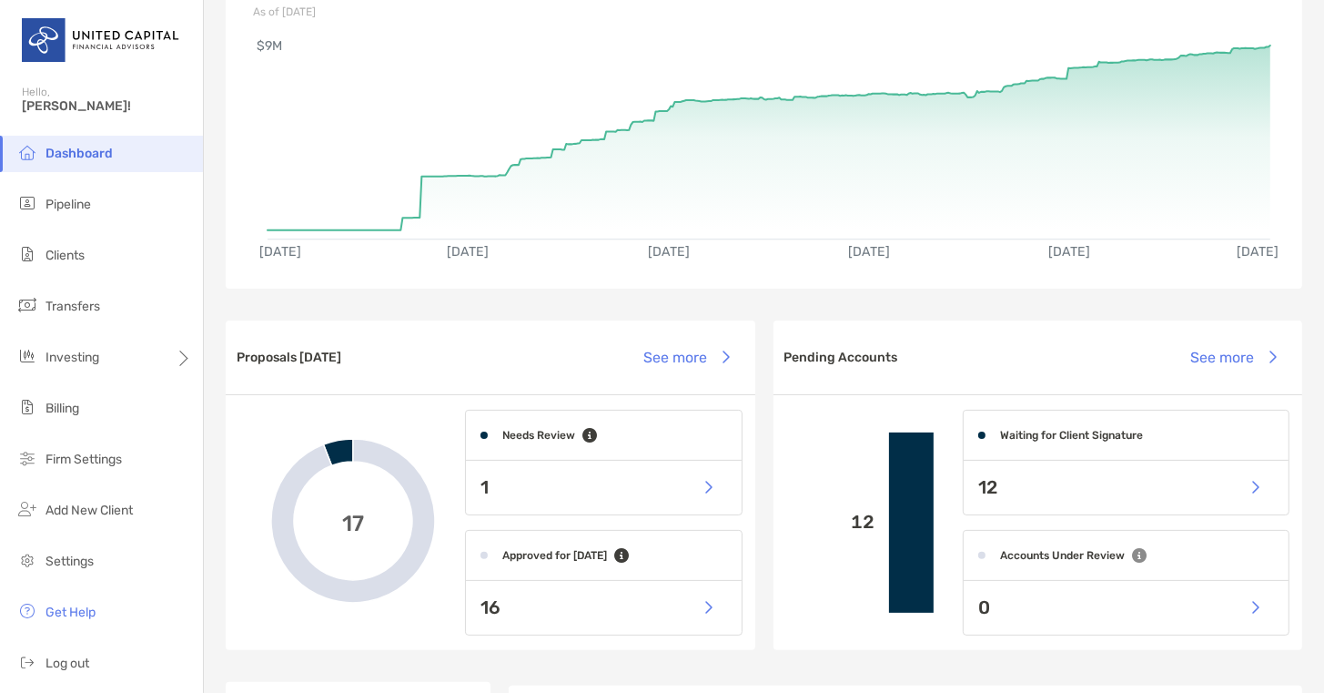
scroll to position [221, 0]
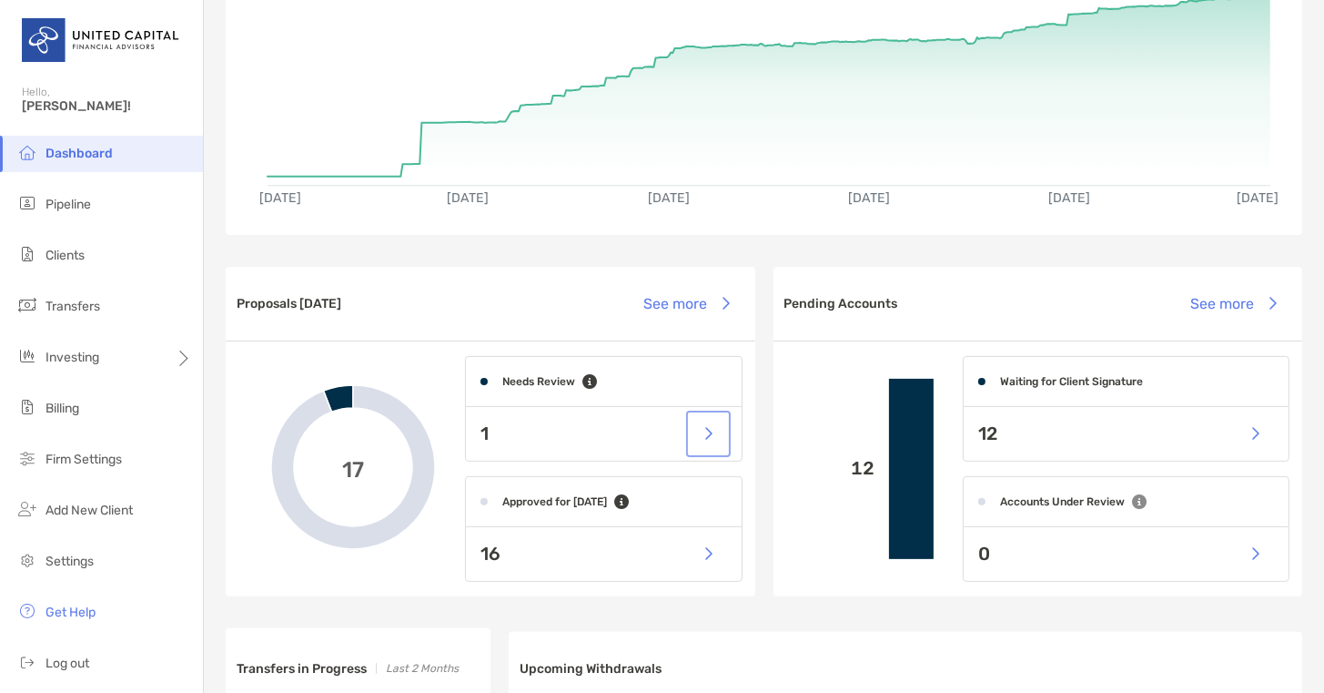
click at [710, 436] on button "button" at bounding box center [708, 433] width 37 height 39
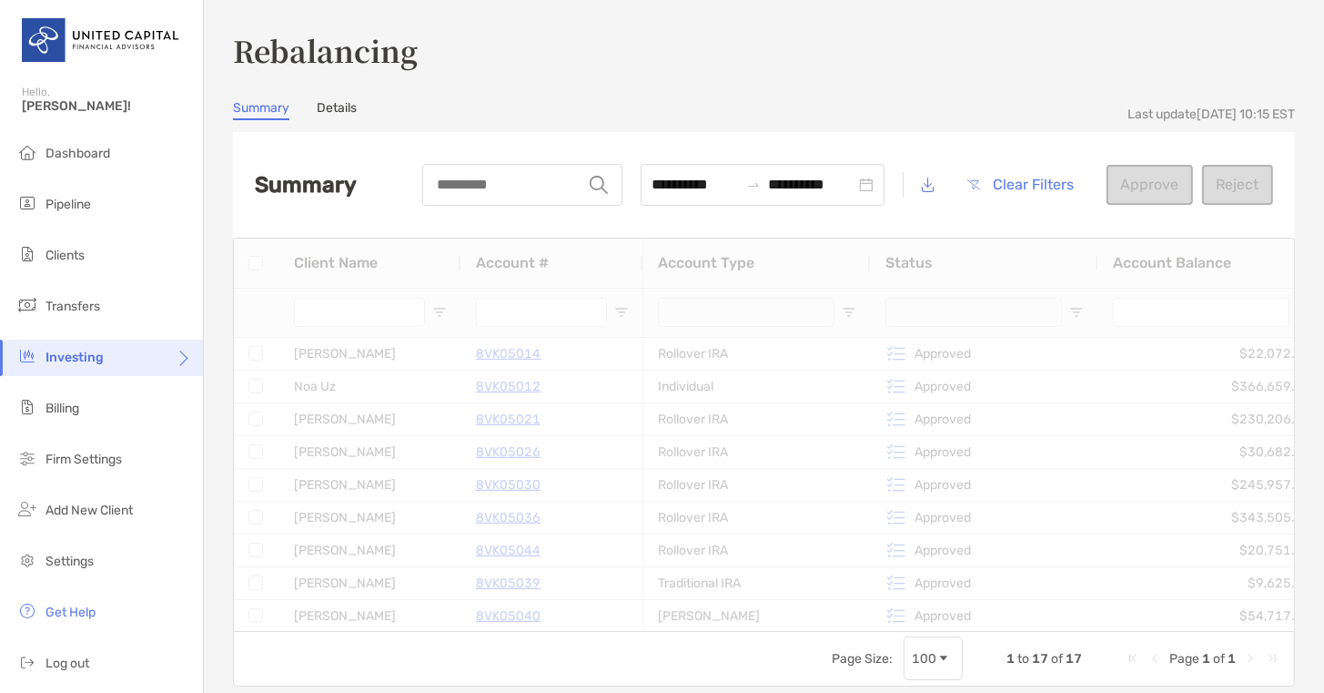
type input "**********"
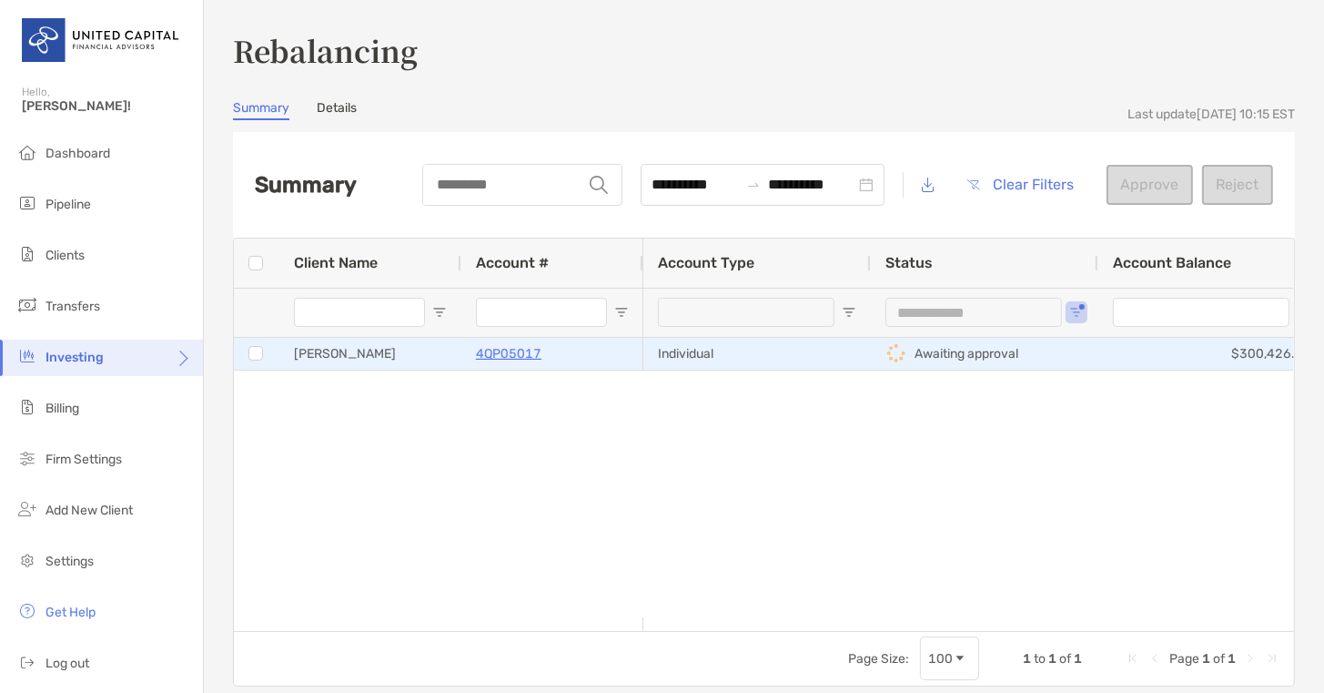
click at [509, 359] on p "4QP05017" at bounding box center [509, 353] width 66 height 23
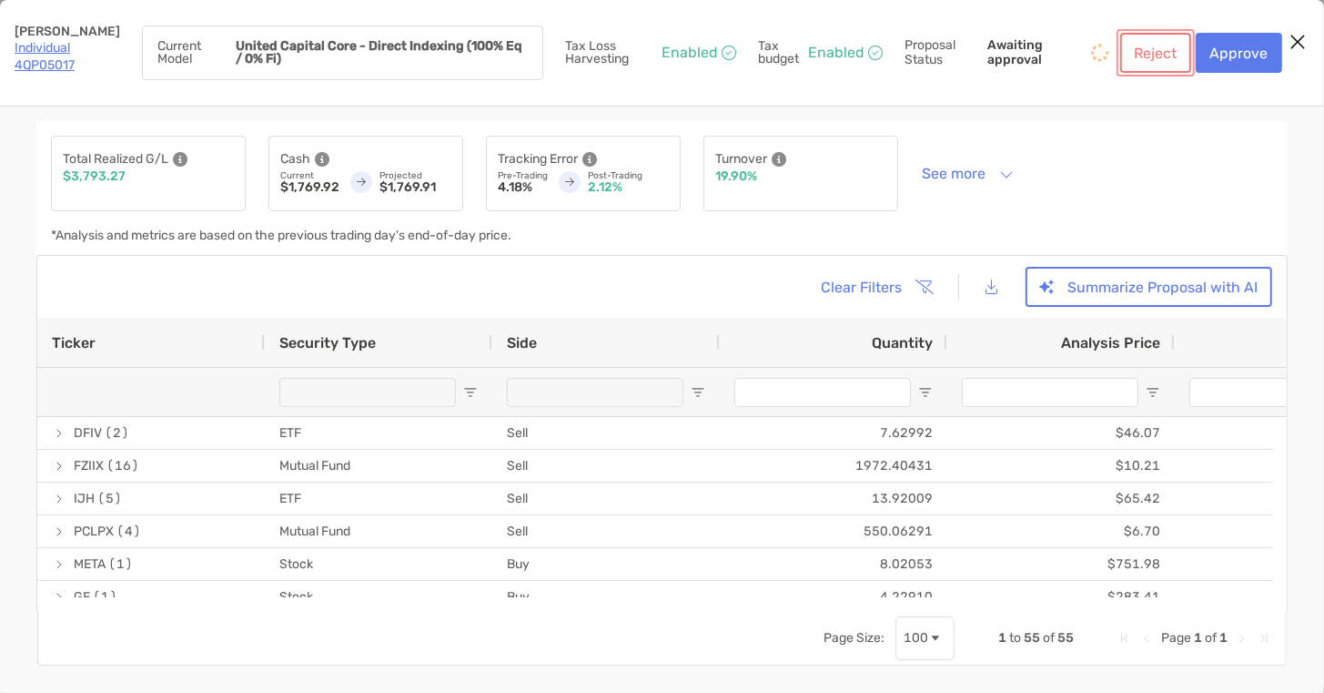
click at [1164, 62] on button "Reject" at bounding box center [1155, 53] width 71 height 40
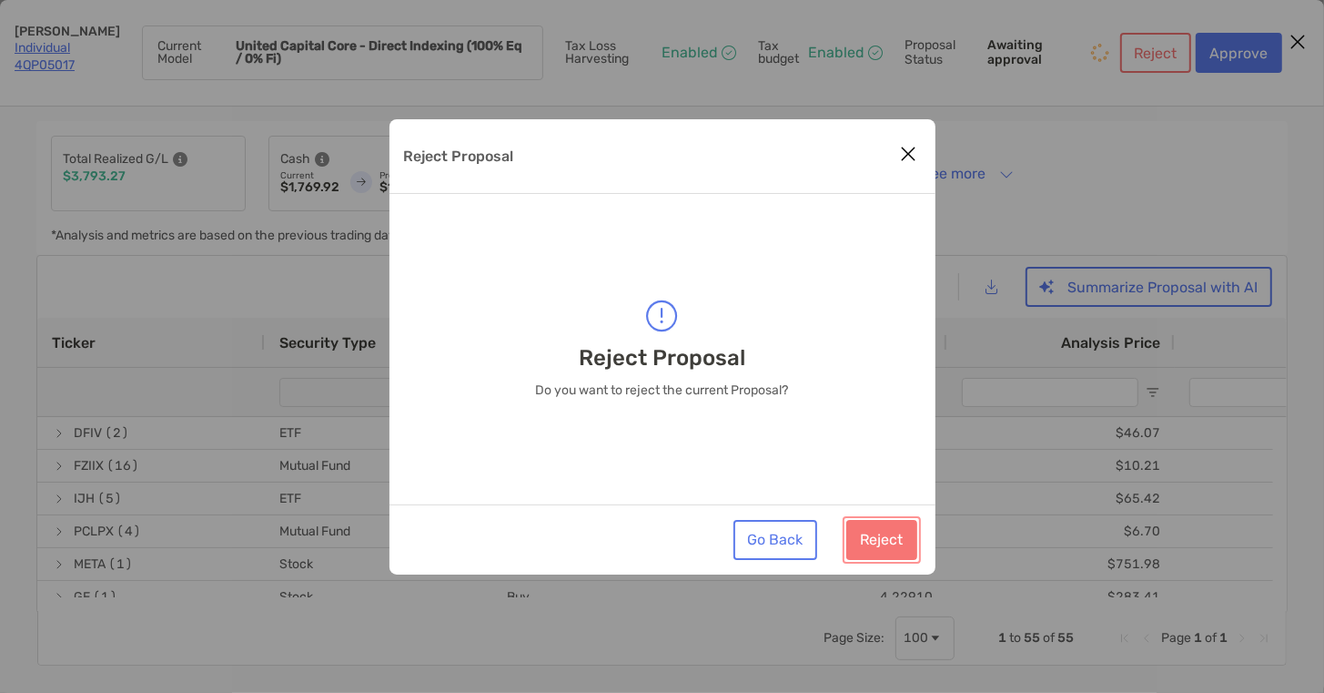
click at [878, 540] on button "Reject" at bounding box center [881, 540] width 71 height 40
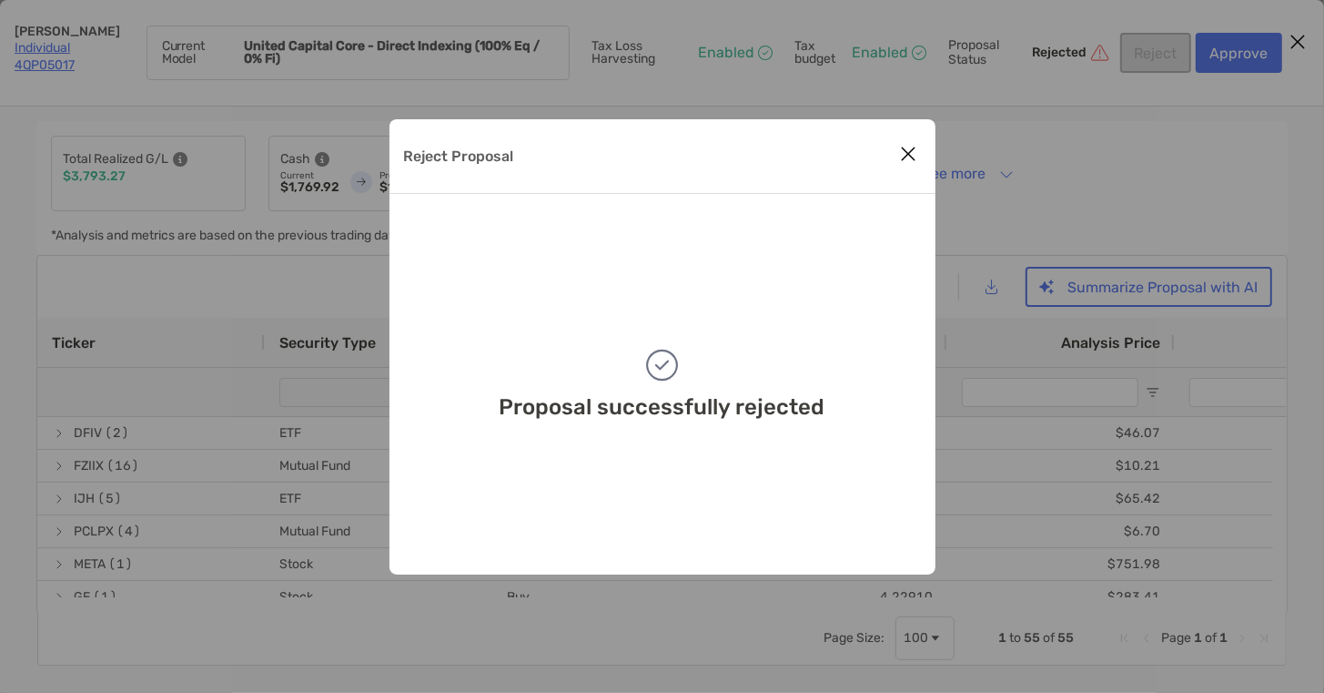
click at [906, 151] on icon "Close modal" at bounding box center [909, 154] width 16 height 22
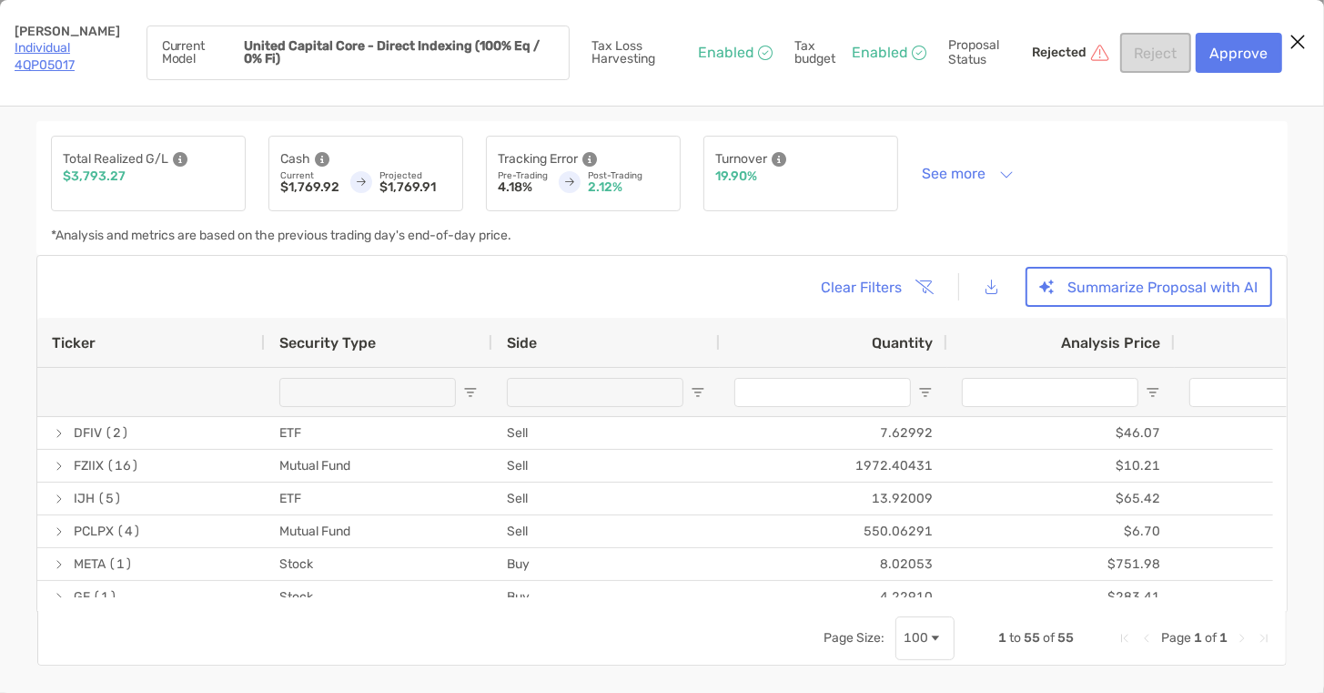
click at [1301, 37] on icon "Close modal" at bounding box center [1298, 42] width 16 height 22
click at [40, 49] on link "Individual 4QP05017" at bounding box center [45, 56] width 60 height 33
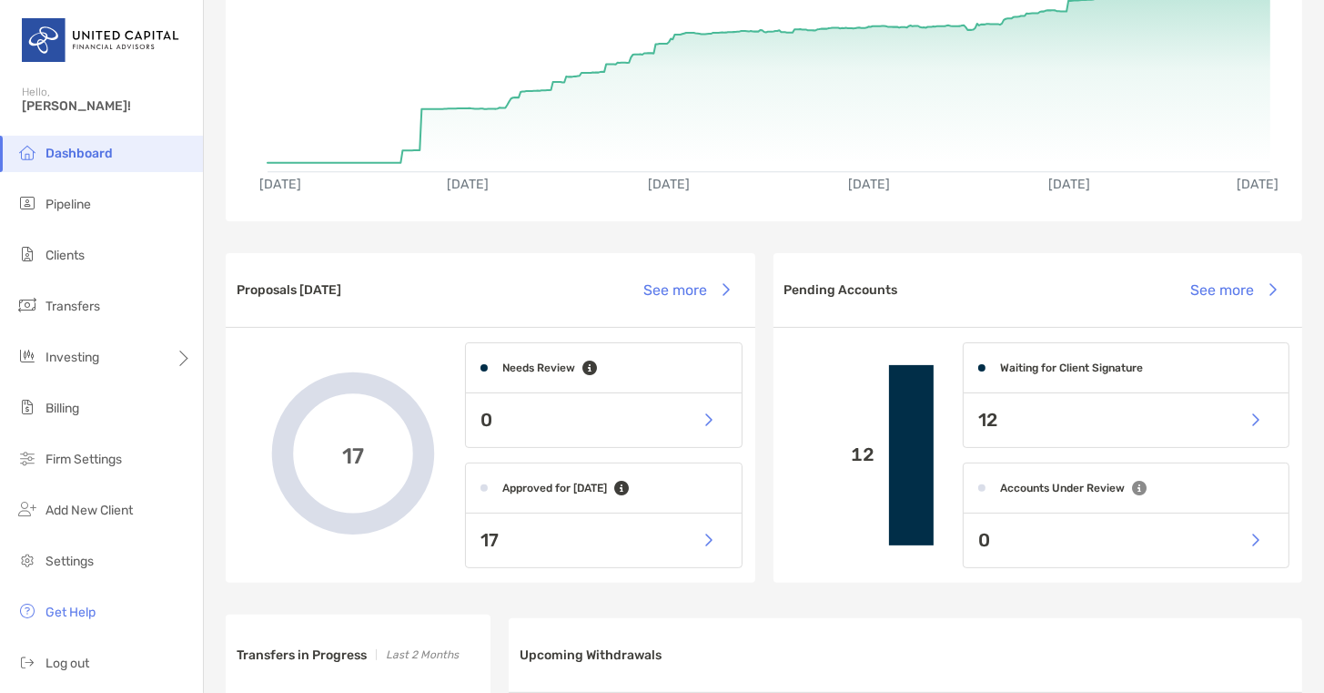
scroll to position [236, 0]
click at [703, 540] on button "button" at bounding box center [708, 539] width 37 height 39
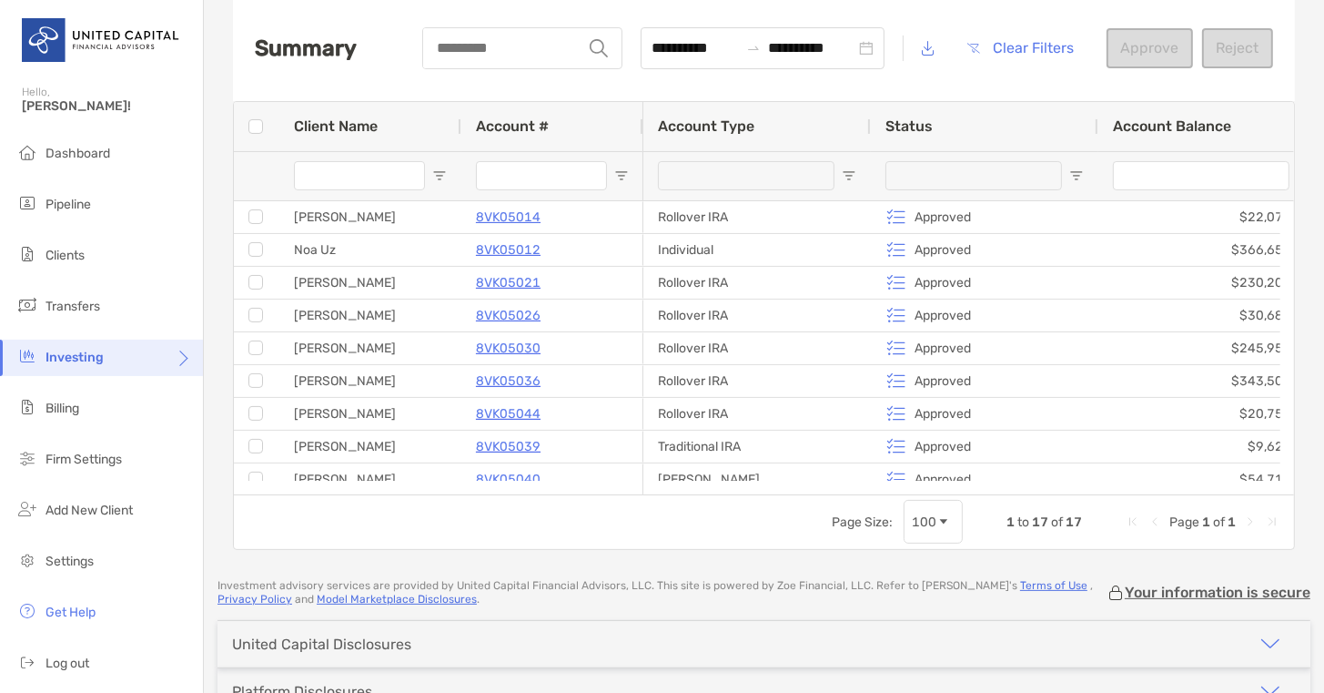
scroll to position [176, 0]
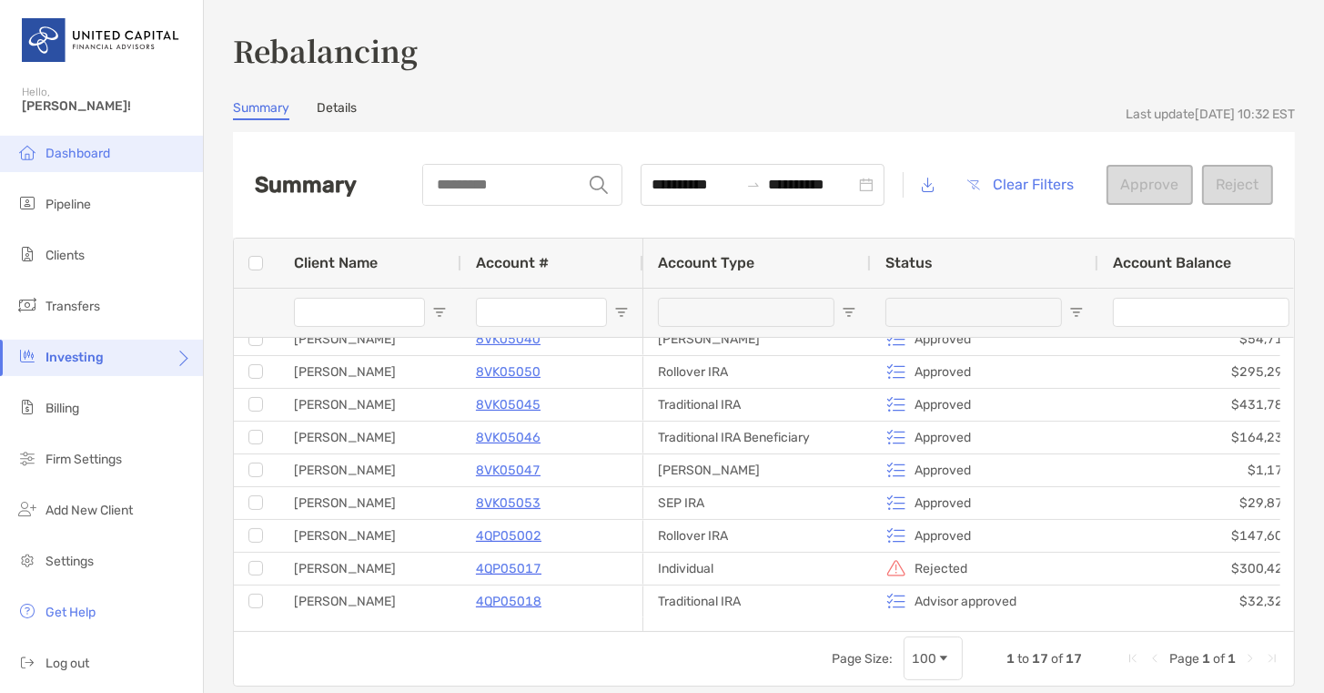
click at [57, 150] on span "Dashboard" at bounding box center [78, 153] width 65 height 15
